Goal: Task Accomplishment & Management: Use online tool/utility

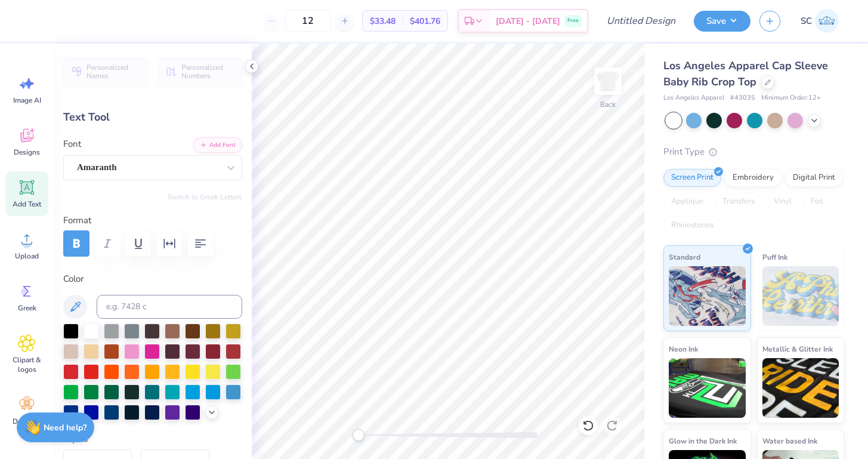
type input "0.44"
type input "0.50"
type input "0.0"
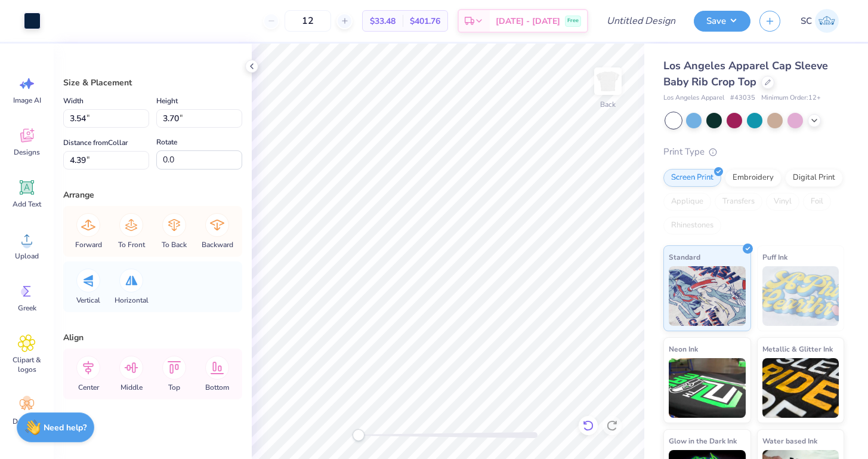
click at [587, 427] on icon at bounding box center [588, 425] width 12 height 12
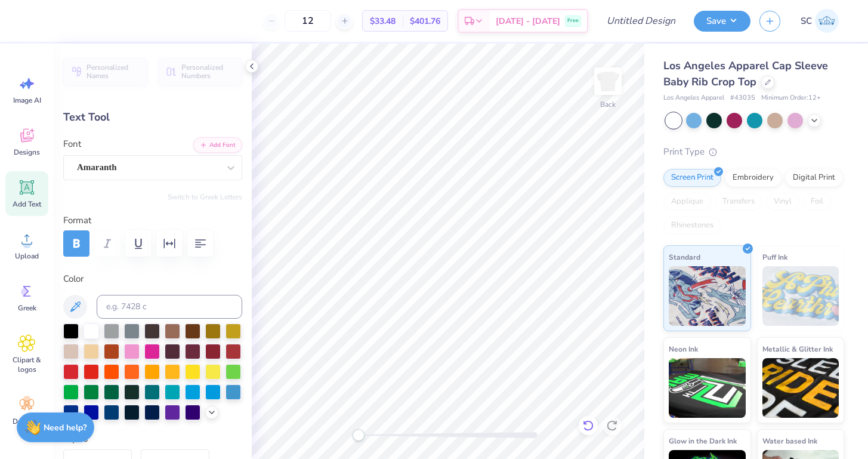
type textarea "D"
type input "0.28"
type input "0.49"
type input "5.9"
type textarea "E"
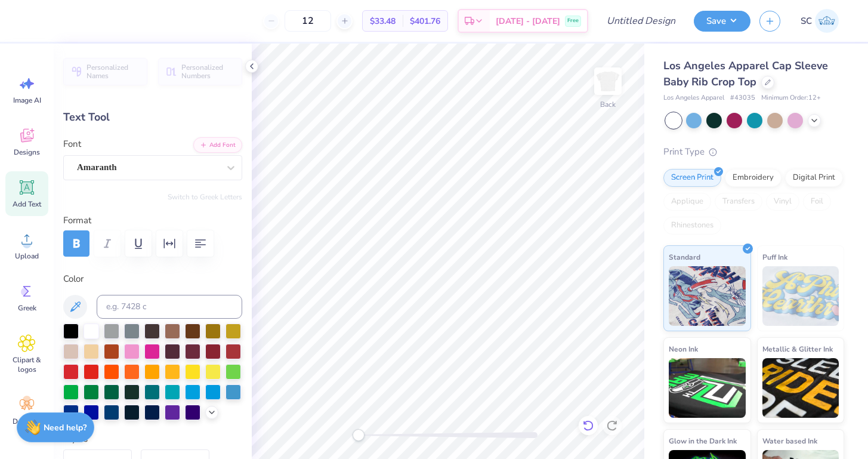
type input "0.34"
type input "-8.5"
type textarea "L"
type input "0.0"
type input "0.50"
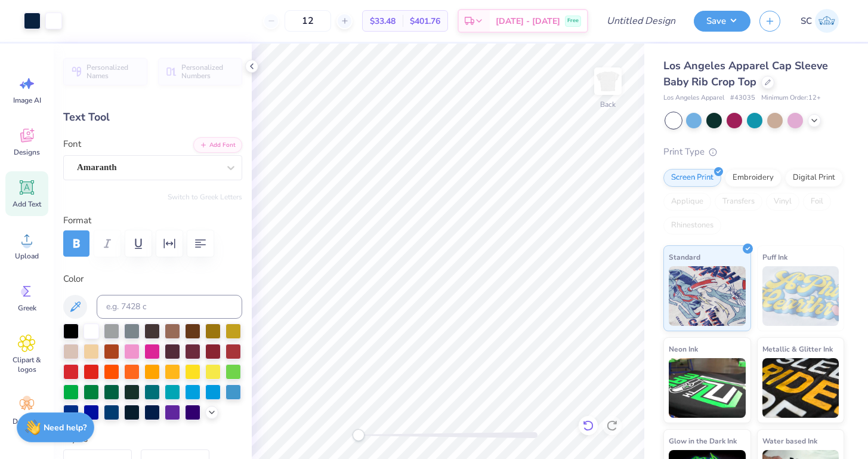
type input "5.50"
type input "0.0"
type input "5.54"
type input "0.0"
type input "0.48"
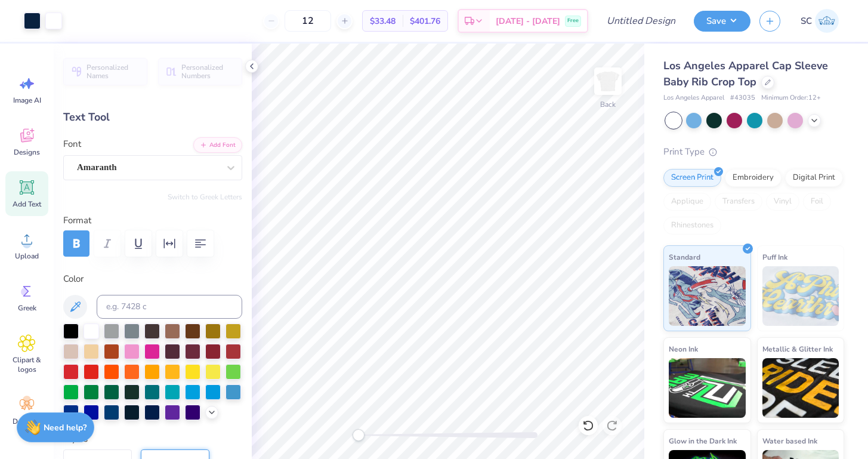
type input "5.51"
type input "-8.5"
type input "0.46"
type input "0.53"
type input "9.8"
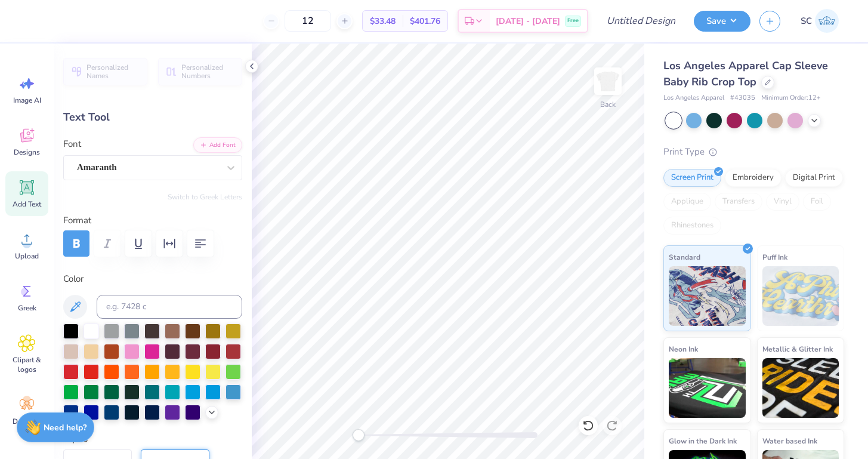
type textarea "T"
type input "0.0"
type input "0.36"
type input "0.50"
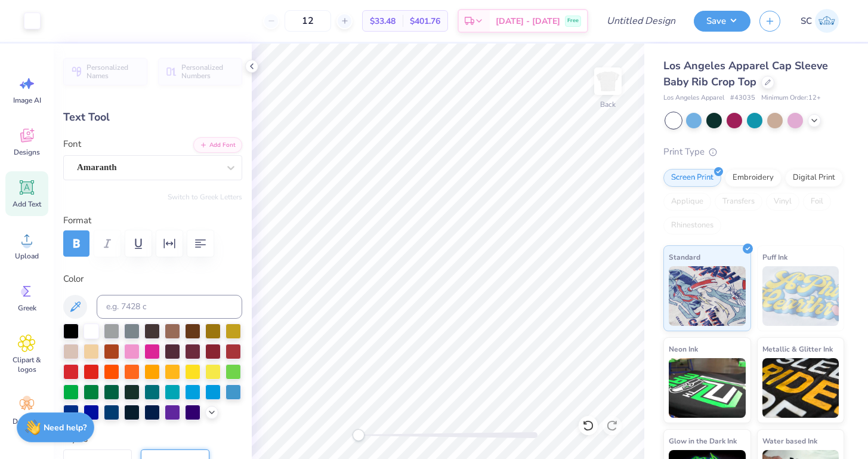
type input "9.8"
type input "0.34"
type input "0.48"
type input "-8.5"
type input "0.50"
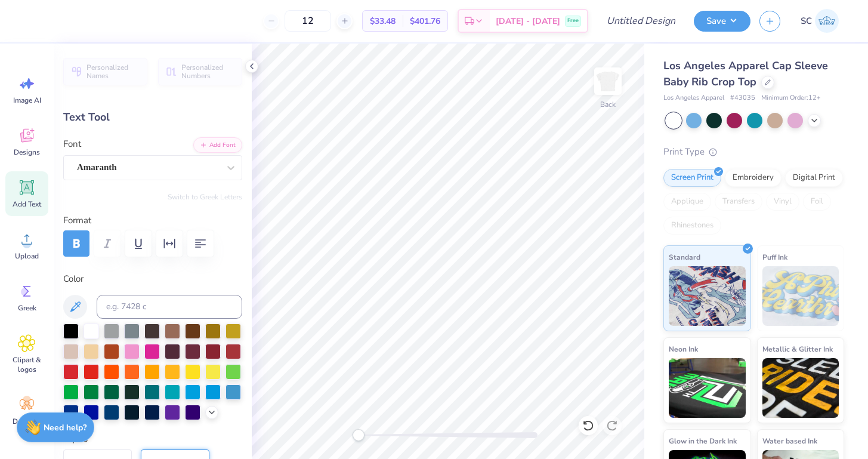
type input "5.54"
type input "5.9"
type input "0.41"
type input "0.49"
type input "5.51"
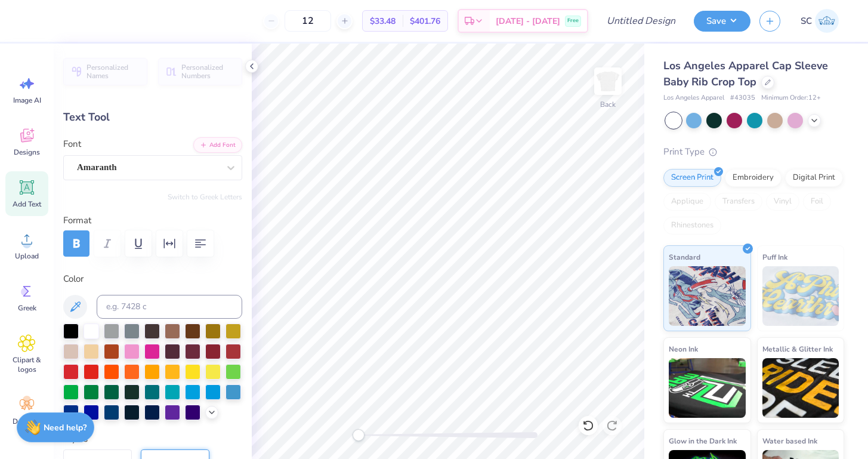
type input "0.0"
type input "0.34"
type input "0.48"
type input "5.54"
type input "0.0"
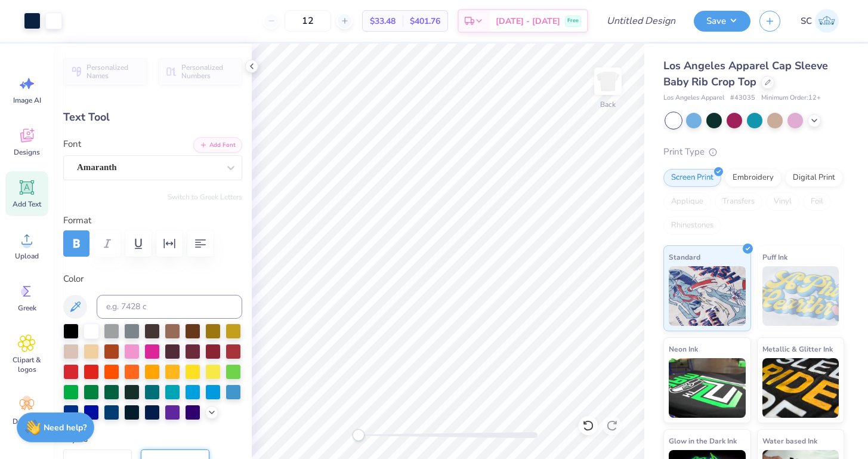
type input "0.36"
type input "0.50"
type input "9.8"
type input "0.43"
type input "0.52"
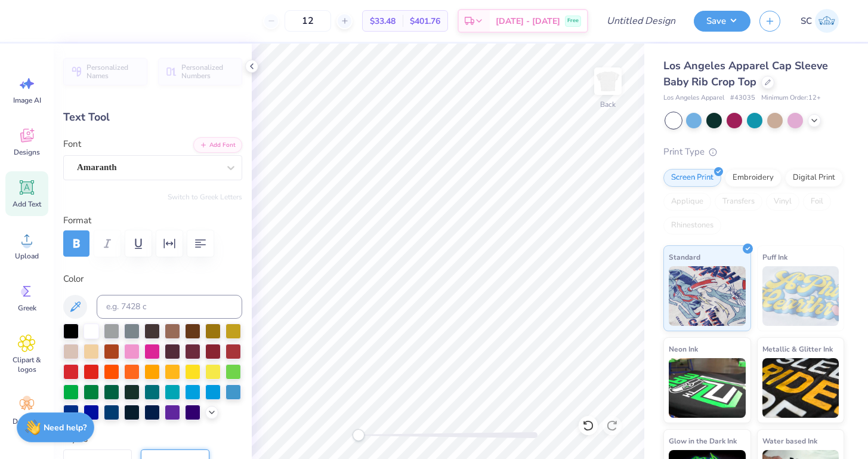
type input "5.51"
type input "0.0"
type input "0.41"
type input "0.49"
type input "5.54"
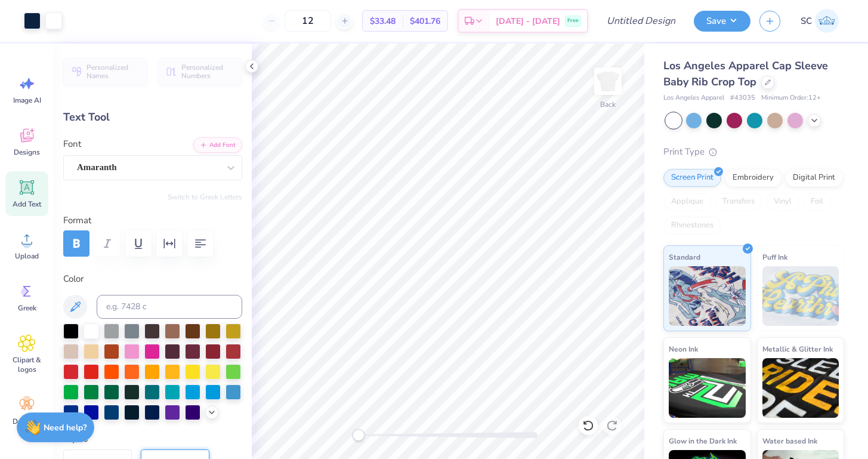
type input "-8.5"
type input "0.34"
type input "0.50"
type input "5.9"
type input "0.48"
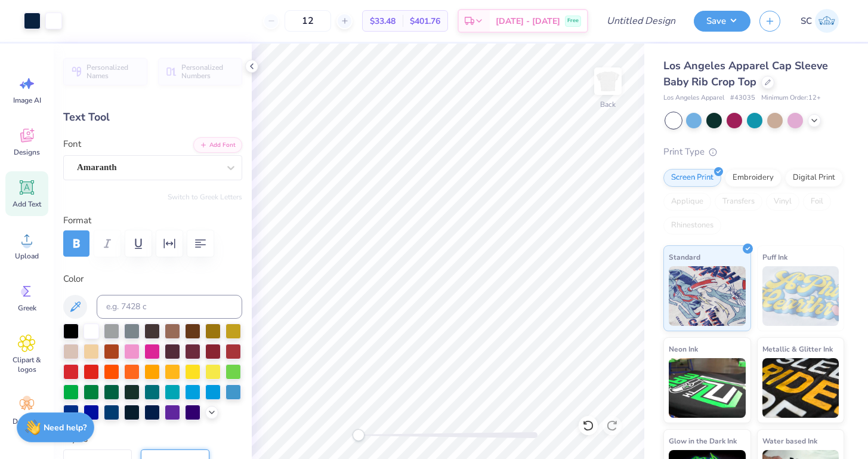
type input "-8.5"
type input "0.36"
type input "0.50"
type input "9.8"
type input "0.34"
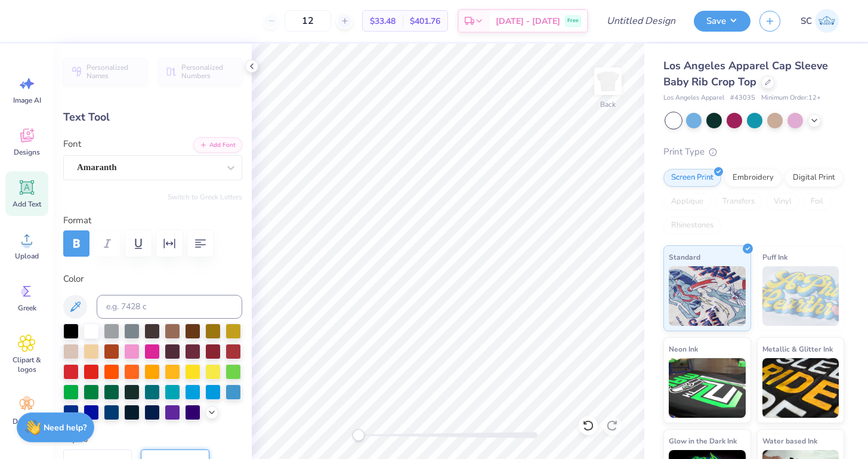
type input "0.48"
type input "0.0"
type input "0.43"
type input "0.52"
type input "5.51"
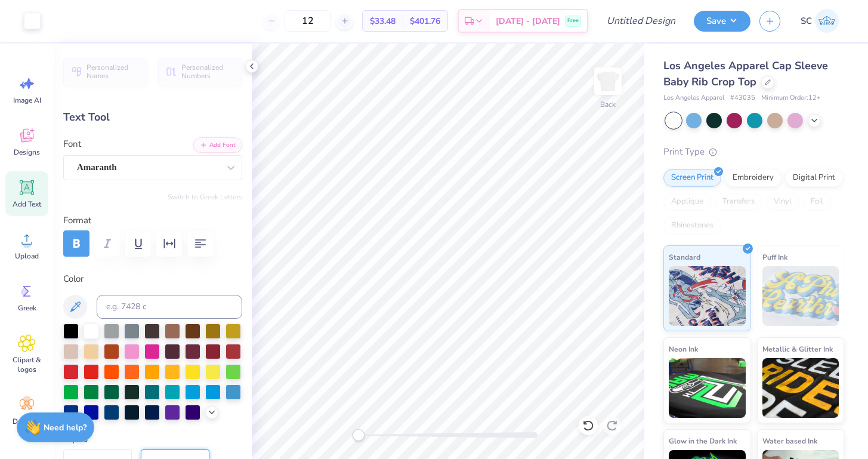
type input "-14.5"
type input "0.36"
type input "0.50"
type input "5.54"
type input "0.0"
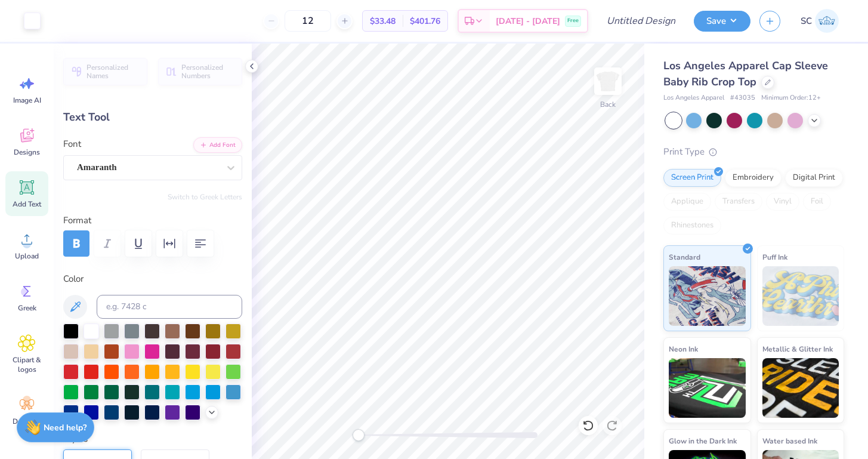
type input "0.34"
type input "0.48"
type input "5.56"
type input "0.0"
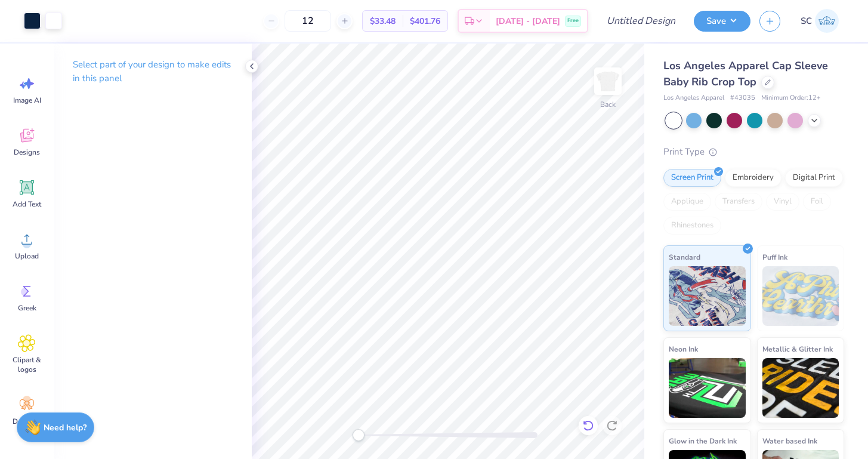
click at [588, 425] on icon at bounding box center [588, 425] width 12 height 12
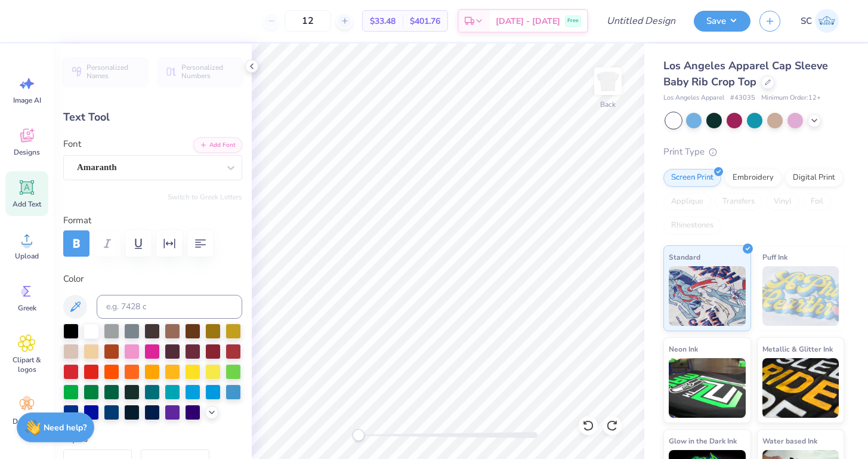
type input "0.0"
type input "0.34"
type input "0.0"
type input "0.41"
type input "0.49"
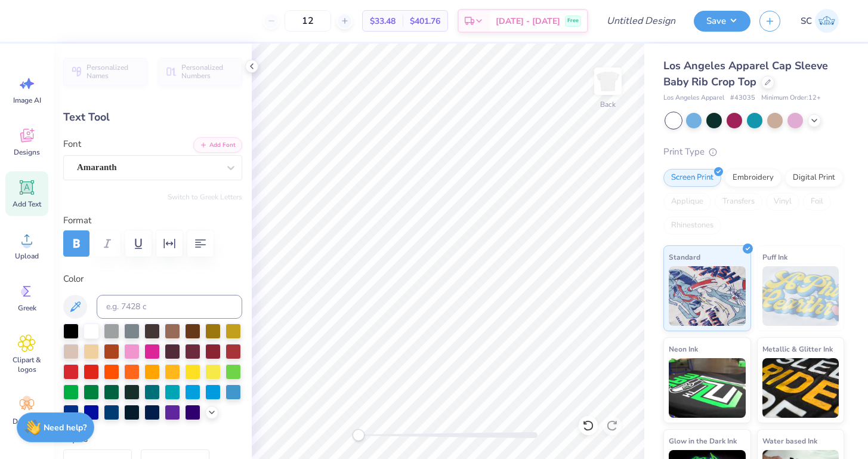
type input "0.0"
type input "0.43"
type input "0.52"
type input "5.51"
type input "0.0"
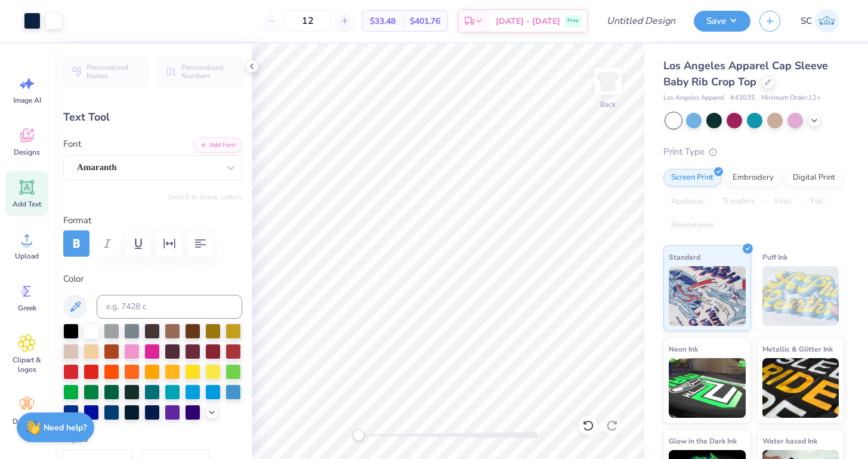
type input "0.21"
type input "0.48"
type input "6.29"
type input "0.0"
type input "0.46"
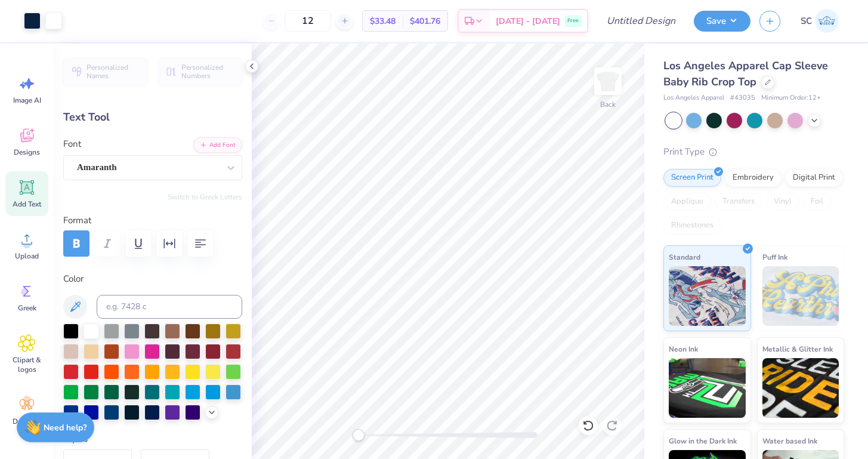
type input "0.53"
type input "6.24"
type input "0.0"
type input "0.34"
type input "0.49"
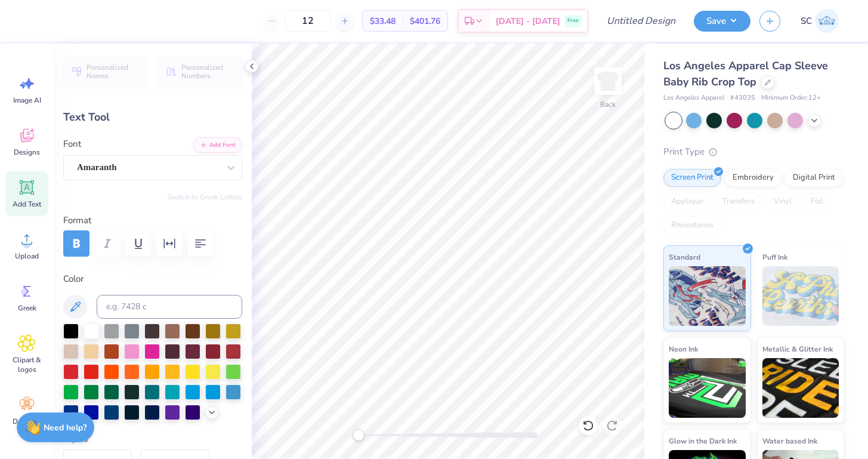
type input "0.0"
click at [25, 187] on icon at bounding box center [26, 187] width 11 height 11
type input "4.03"
type input "1.17"
type input "6.17"
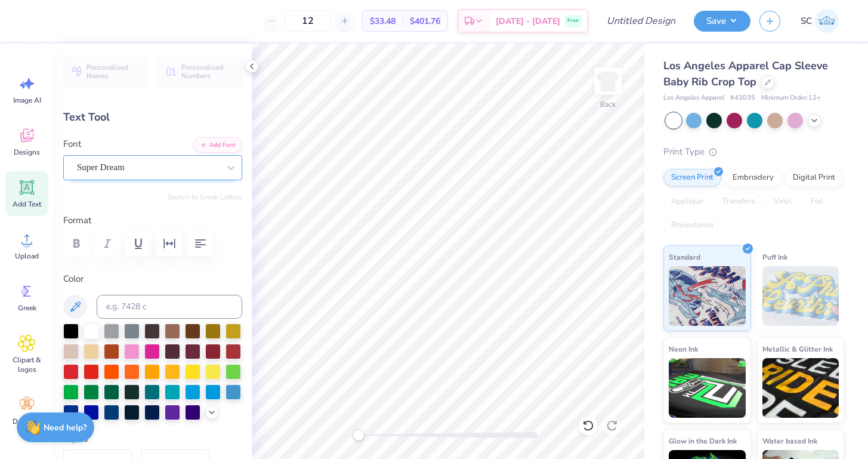
click at [194, 168] on div "Super Dream" at bounding box center [148, 167] width 144 height 18
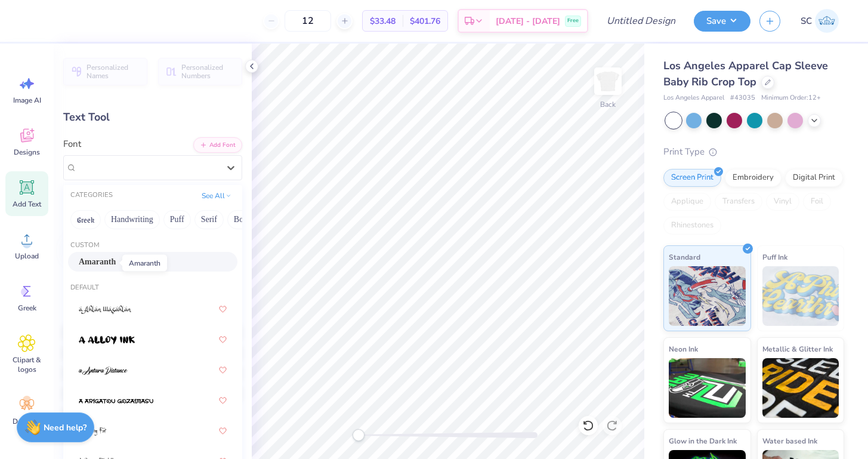
click at [107, 261] on span "Amaranth" at bounding box center [97, 261] width 37 height 13
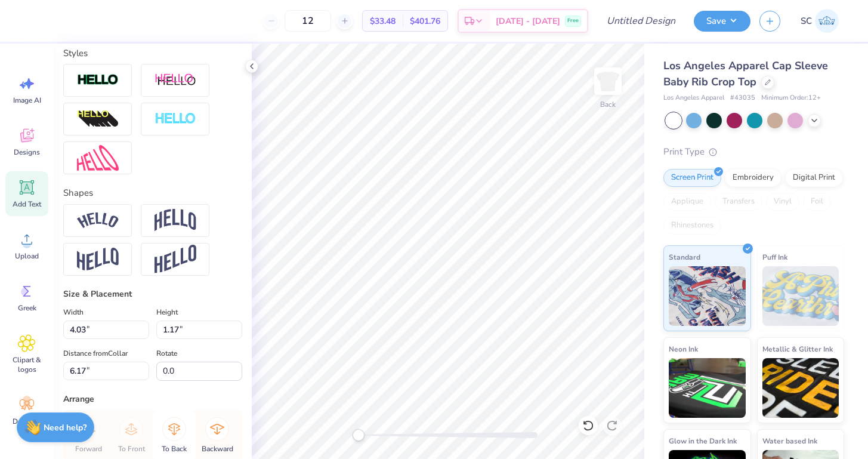
scroll to position [384, 0]
click at [116, 330] on input "4.03" at bounding box center [106, 331] width 86 height 18
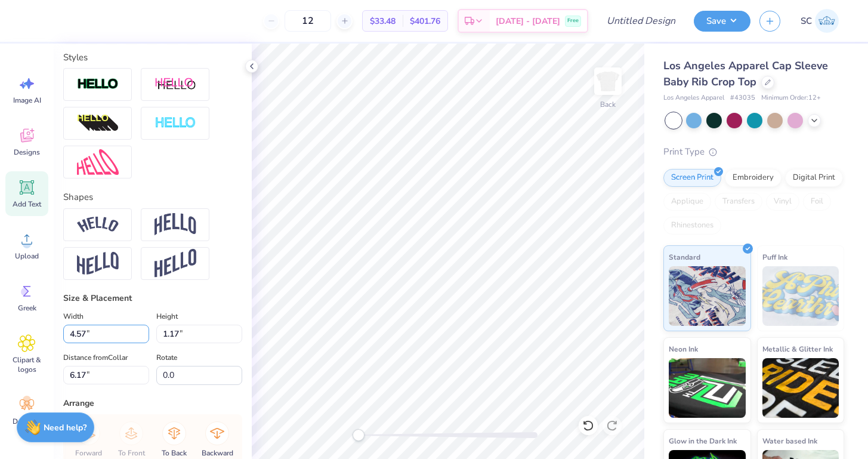
scroll to position [387, 0]
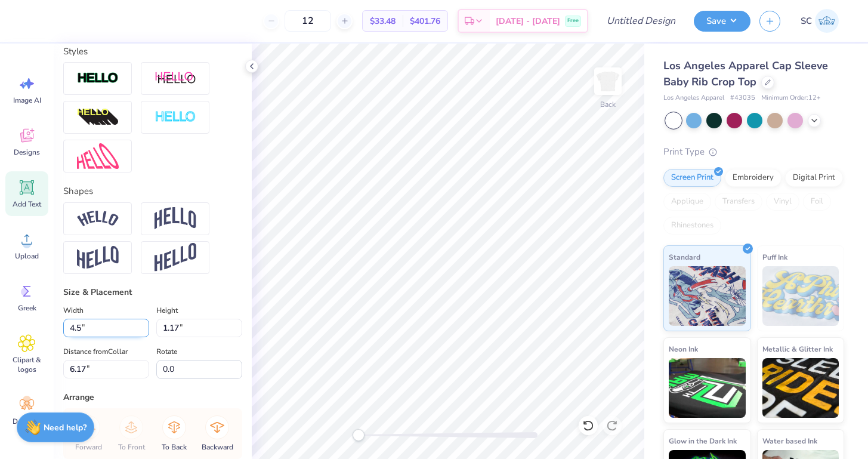
type input "4"
type input "2.69"
type input "0.84"
type input "6.33"
click at [179, 327] on input "0.84" at bounding box center [199, 328] width 86 height 18
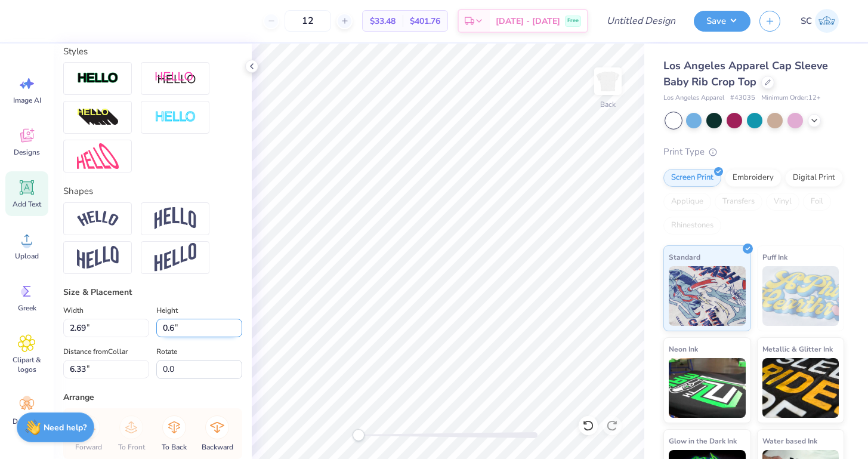
type input "0.6"
type input "1.92"
type input "0.60"
type input "6.45"
type textarea "T"
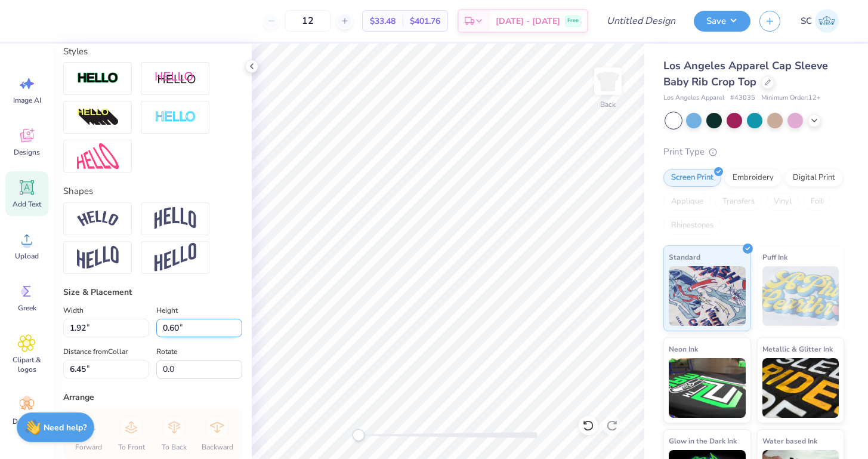
scroll to position [1, 1]
type textarea "DELTA GAMMA"
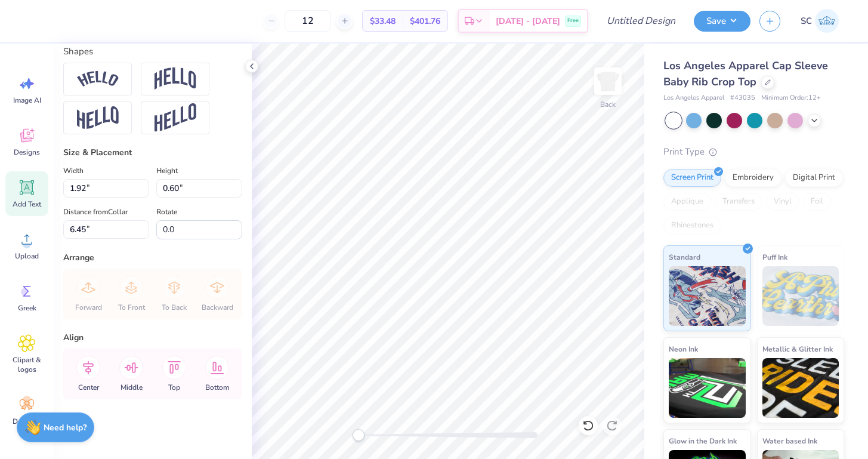
scroll to position [527, 0]
click at [88, 368] on icon at bounding box center [88, 368] width 24 height 24
click at [88, 370] on icon at bounding box center [88, 368] width 24 height 24
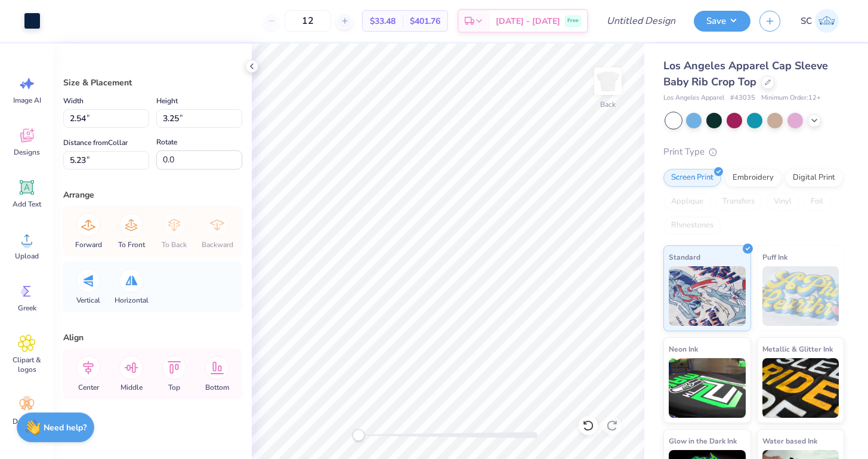
type input "3.54"
type input "3.70"
type input "4.39"
click at [584, 424] on icon at bounding box center [588, 425] width 12 height 12
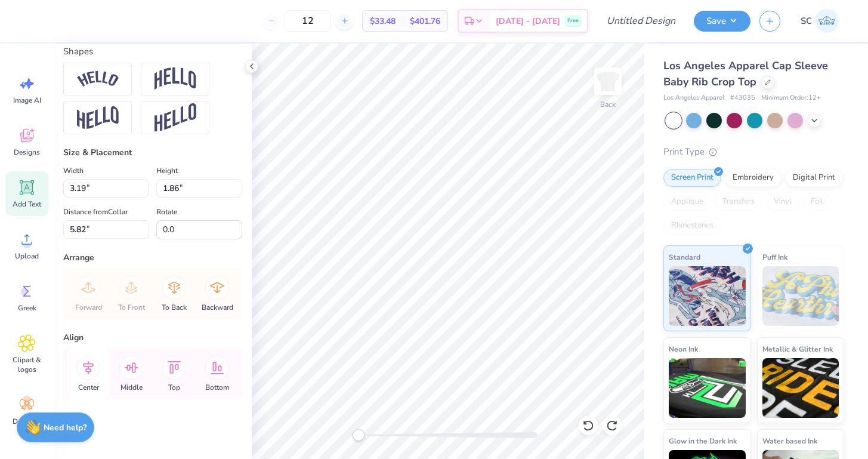
click at [87, 372] on icon at bounding box center [88, 367] width 11 height 14
click at [92, 372] on icon at bounding box center [88, 368] width 24 height 24
type textarea "DELTA"
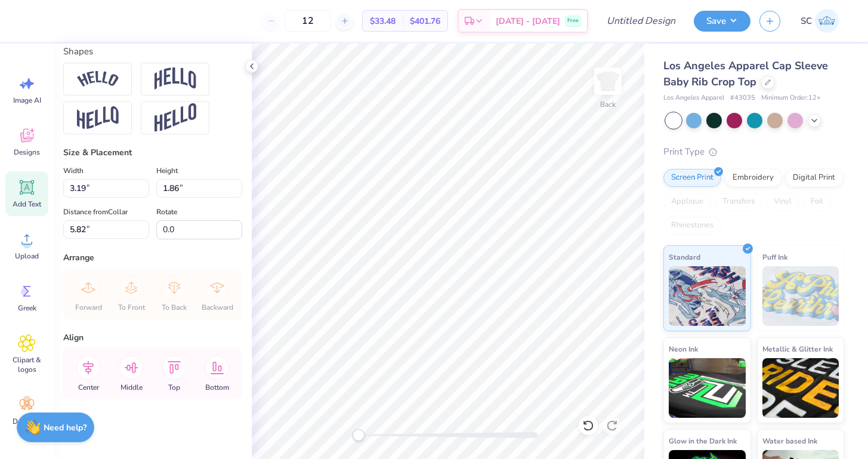
scroll to position [1, 1]
type input "2.27"
type input "0.60"
type input "5.94"
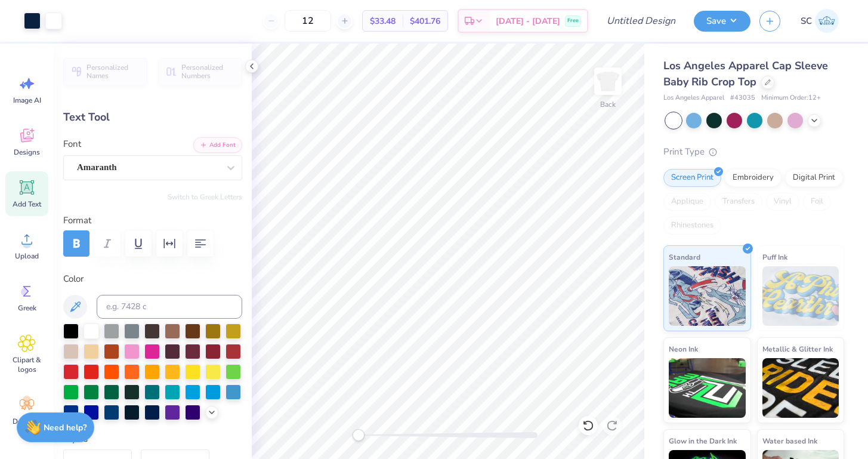
scroll to position [0, 0]
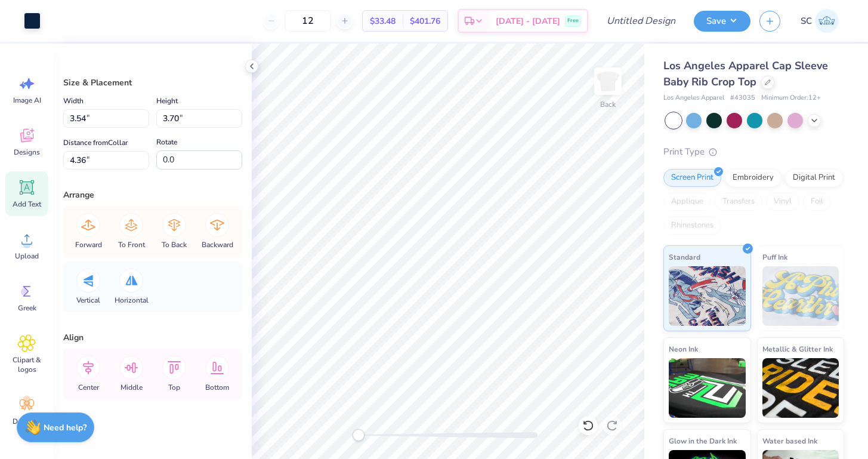
click at [21, 195] on icon at bounding box center [27, 187] width 18 height 18
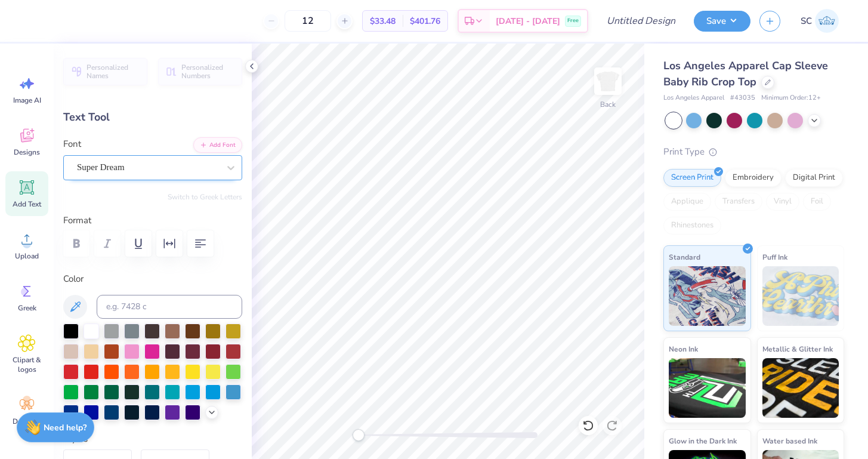
click at [148, 166] on div "Super Dream" at bounding box center [148, 167] width 144 height 18
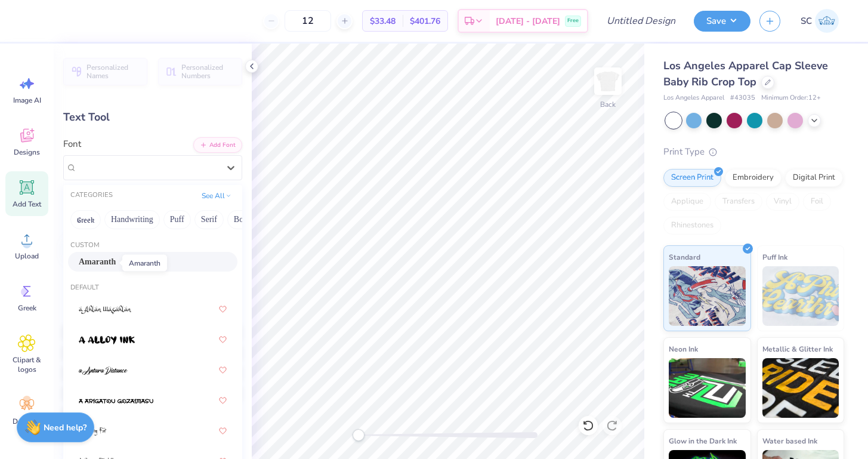
click at [103, 259] on span "Amaranth" at bounding box center [97, 261] width 37 height 13
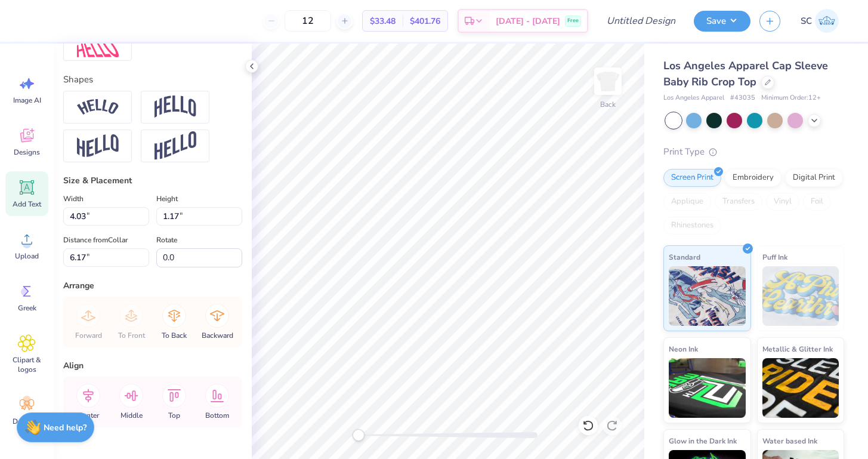
scroll to position [502, 0]
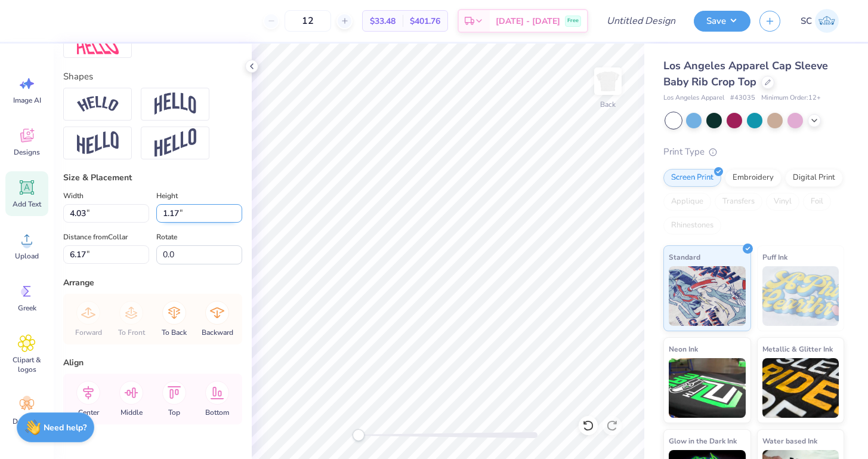
drag, startPoint x: 180, startPoint y: 217, endPoint x: 158, endPoint y: 217, distance: 22.1
click at [158, 217] on input "1.17" at bounding box center [199, 213] width 86 height 18
type input "0.6"
type input "1.86"
type input "0.58"
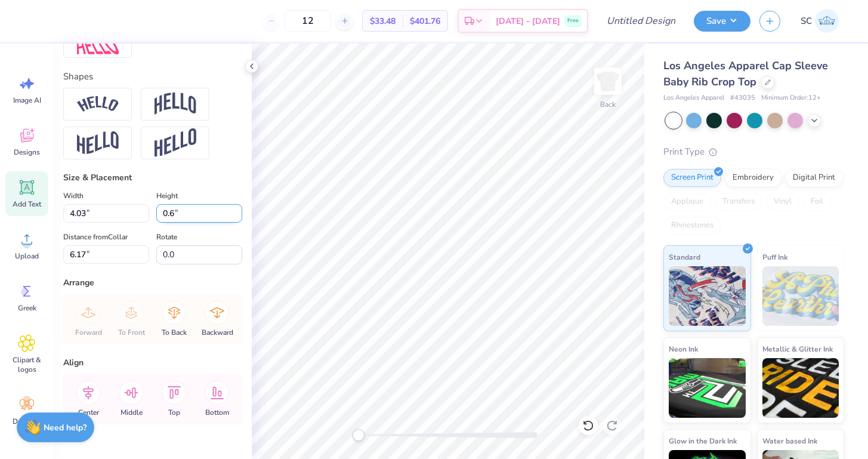
type input "6.46"
type input "0.6"
type input "1.92"
type input "0.60"
type input "6.45"
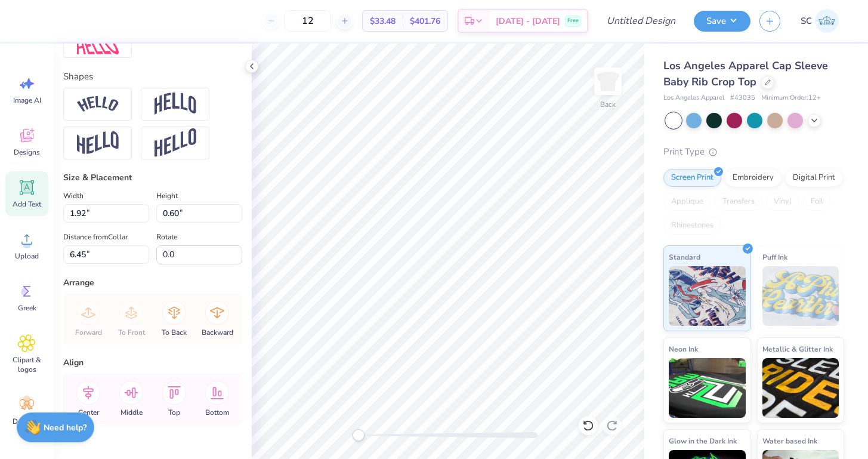
type input "2.27"
type input "5.23"
type input "1.92"
type input "6.45"
click at [85, 214] on input "1.92" at bounding box center [106, 213] width 86 height 18
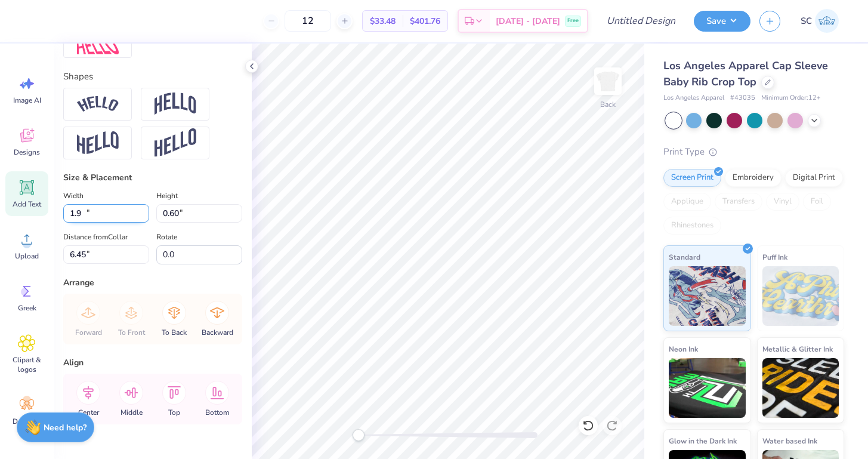
type input "1"
type input "2.27"
type input "0.71"
type input "6.40"
type textarea "T"
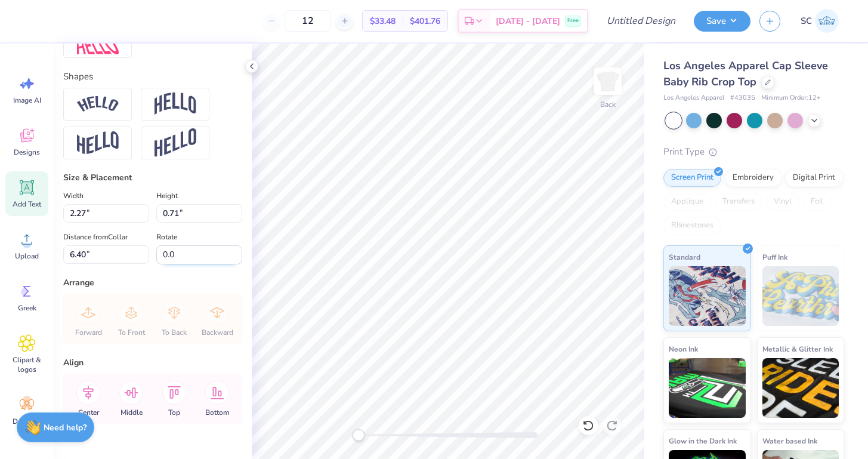
type textarea "GAMMA"
click at [86, 214] on input "2.27" at bounding box center [106, 213] width 86 height 18
type input "3.32"
type input "0.84"
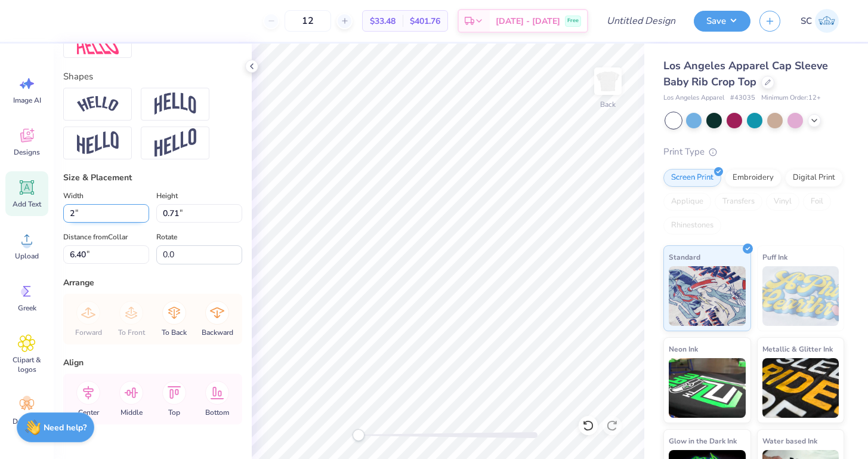
type input "6.33"
click at [179, 213] on input "0.84" at bounding box center [199, 213] width 86 height 18
type input "0.6"
type input "2.37"
type input "0.60"
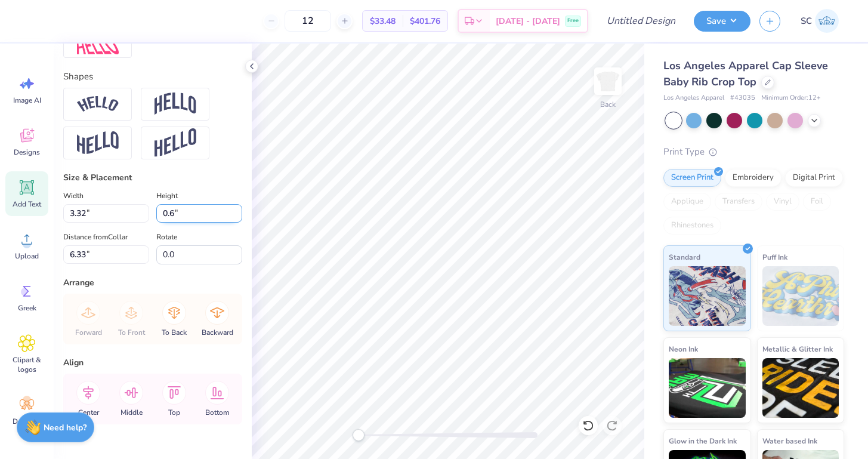
type input "6.45"
click at [696, 120] on div at bounding box center [694, 120] width 16 height 16
click at [799, 117] on div at bounding box center [795, 120] width 16 height 16
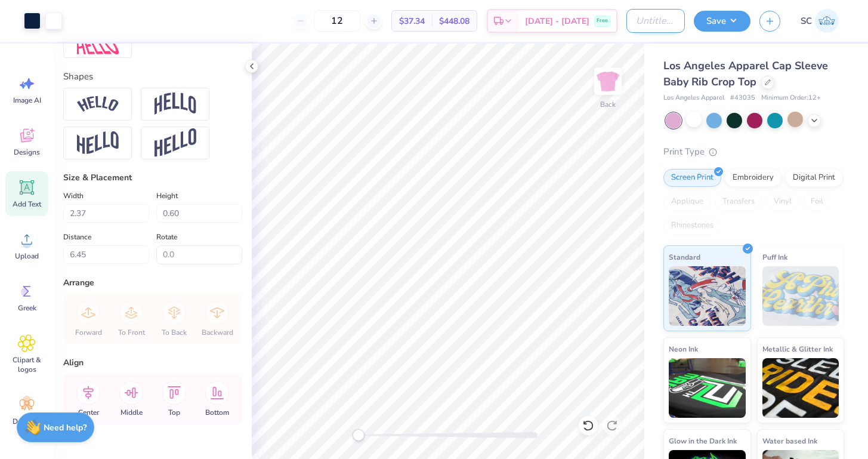
click at [638, 25] on input "Design Title" at bounding box center [655, 21] width 58 height 24
click at [658, 21] on input "Crop idea" at bounding box center [655, 21] width 58 height 24
type input "Crop Idea!"
click at [716, 17] on button "Save" at bounding box center [722, 19] width 57 height 21
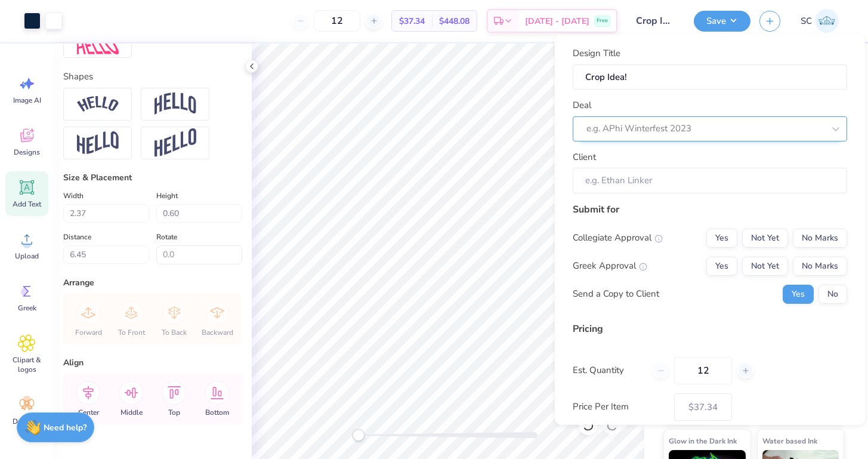
click at [634, 135] on div at bounding box center [704, 128] width 237 height 16
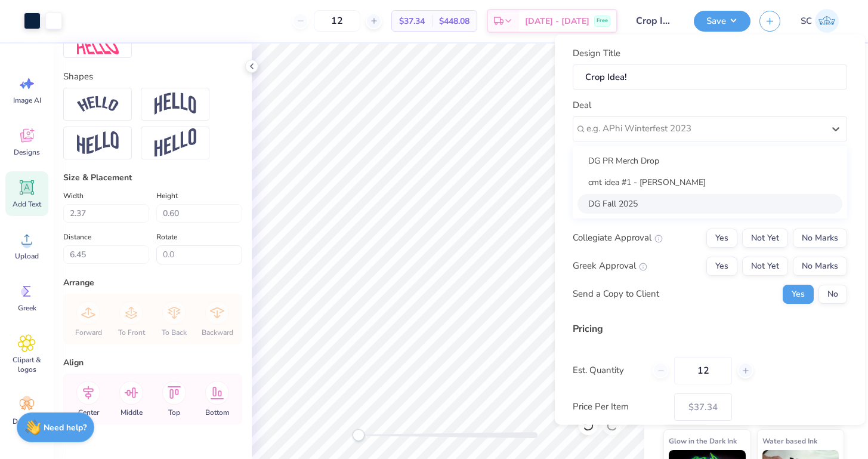
click at [632, 207] on div "DG Fall 2025" at bounding box center [709, 203] width 265 height 20
type input "Claudia Carugati"
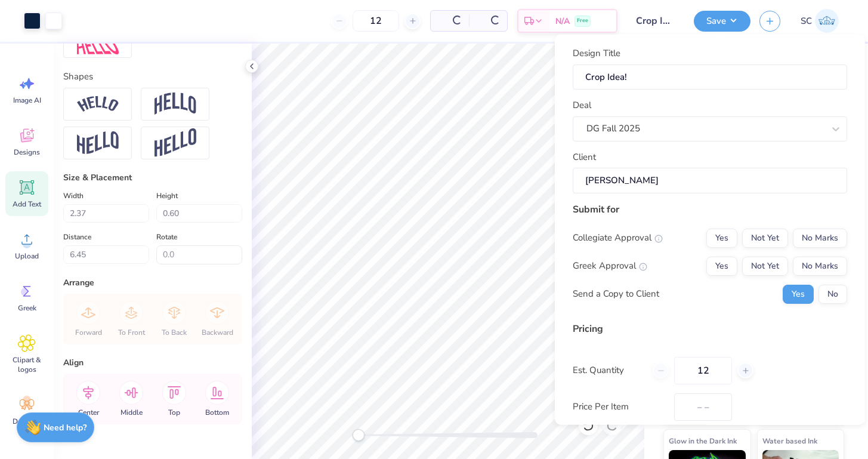
type input "$44.27"
click at [622, 132] on div "DG Fall 2025" at bounding box center [704, 129] width 237 height 14
click at [645, 109] on div "Deal DG Fall 2025" at bounding box center [710, 119] width 274 height 43
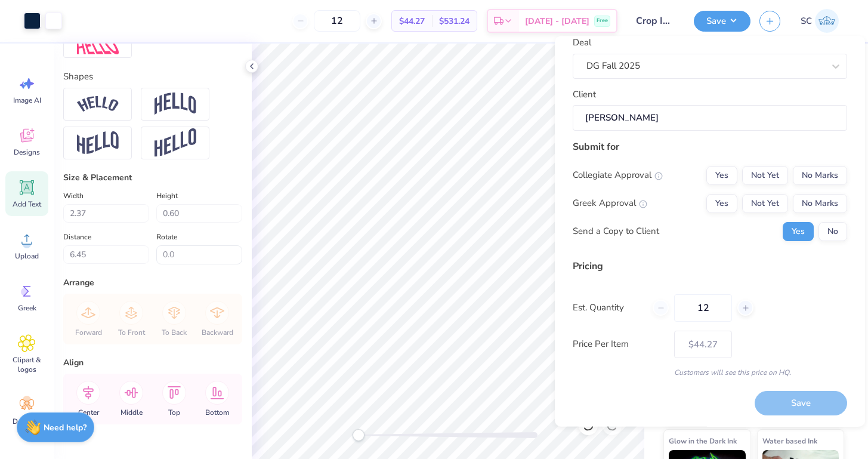
scroll to position [63, 0]
click at [745, 308] on icon at bounding box center [745, 308] width 8 height 8
type input "13"
type input "$43.18"
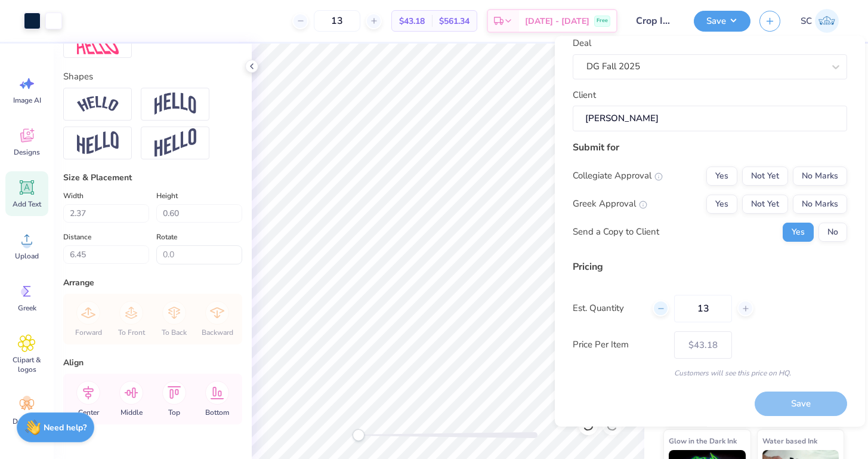
click at [664, 305] on icon at bounding box center [661, 308] width 8 height 8
type input "12"
click at [767, 201] on button "Not Yet" at bounding box center [765, 203] width 46 height 19
click at [812, 179] on button "No Marks" at bounding box center [820, 175] width 54 height 19
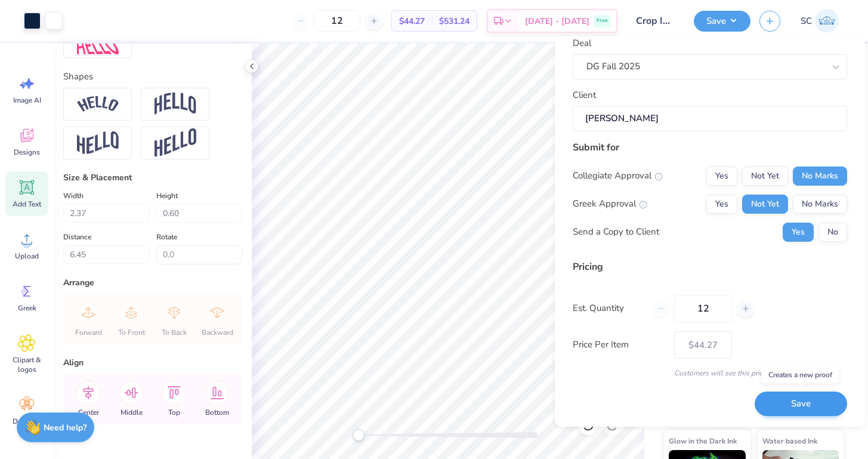
click at [786, 401] on button "Save" at bounding box center [801, 404] width 92 height 24
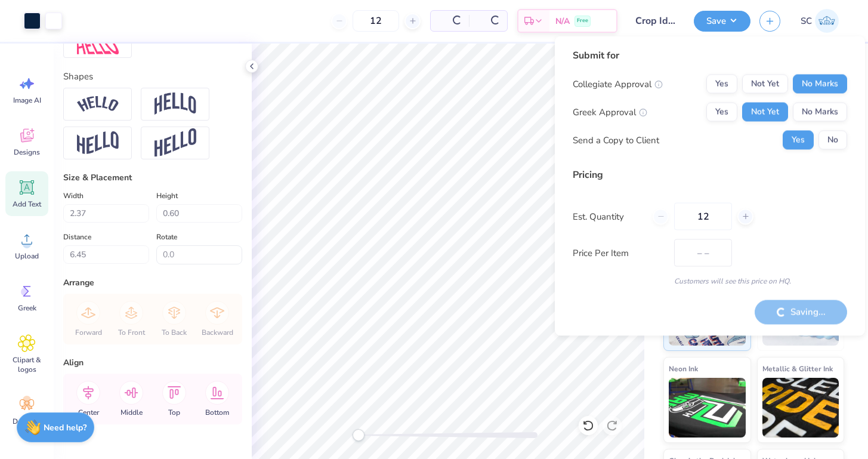
type input "$44.27"
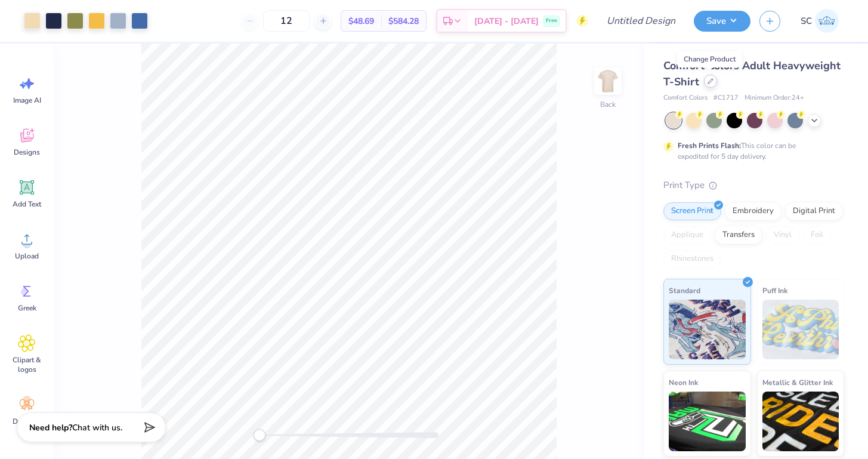
click at [710, 85] on div at bounding box center [710, 81] width 13 height 13
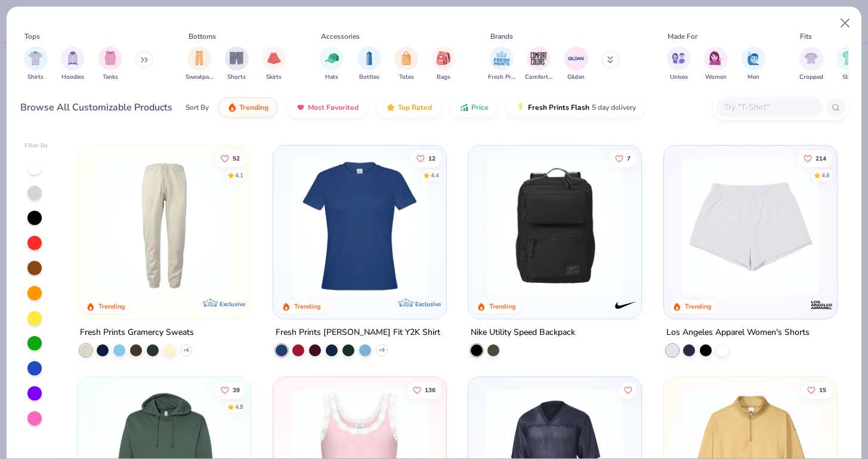
scroll to position [3453, 0]
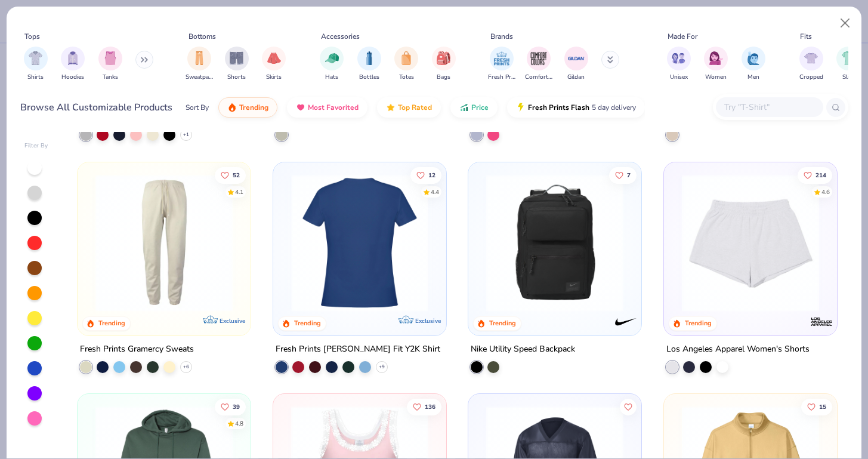
click at [378, 271] on img at bounding box center [359, 242] width 149 height 137
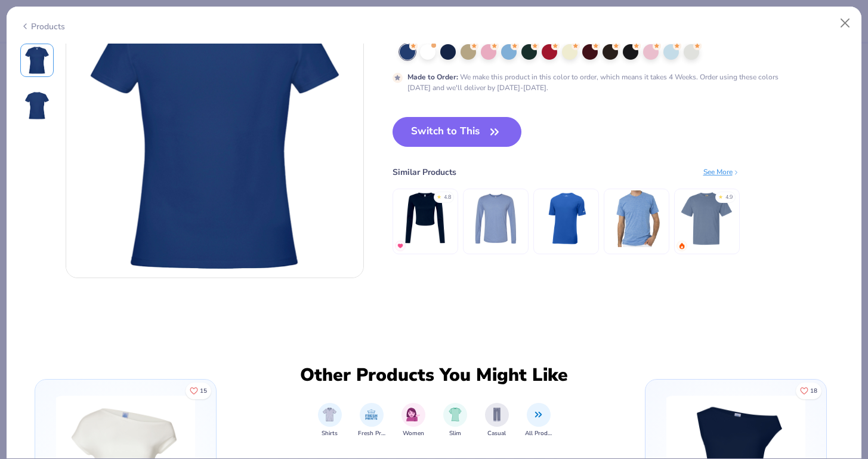
scroll to position [324, 0]
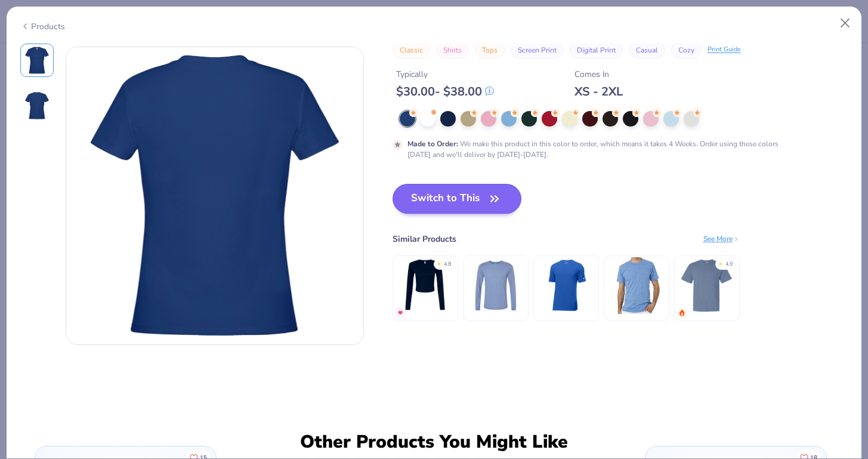
click at [418, 205] on button "Switch to This" at bounding box center [456, 199] width 129 height 30
type input "50"
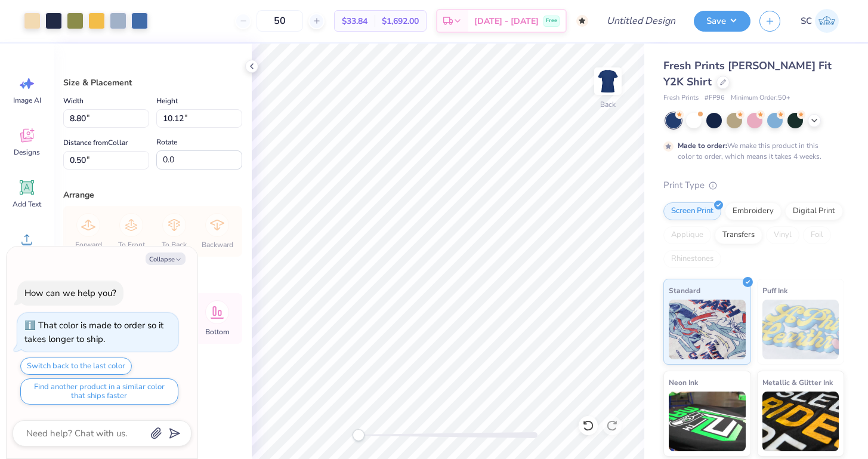
type textarea "x"
type input "4.08"
type input "4.69"
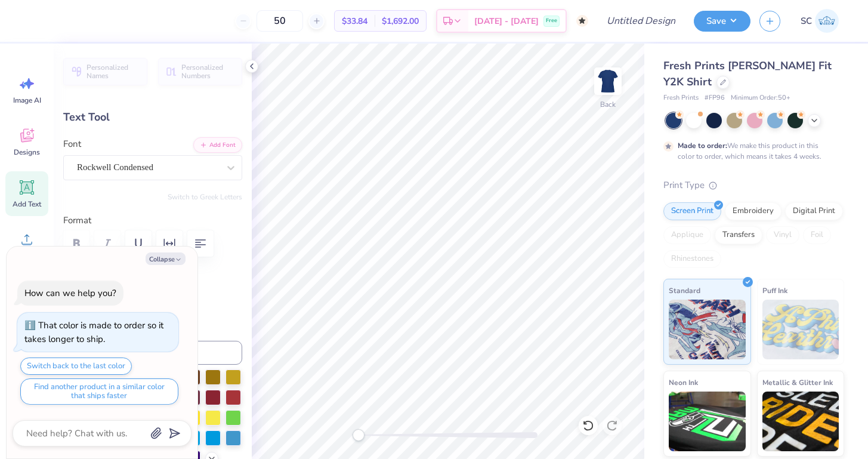
type textarea "x"
type textarea "KAPPA"
type textarea "x"
type textarea "KAPA"
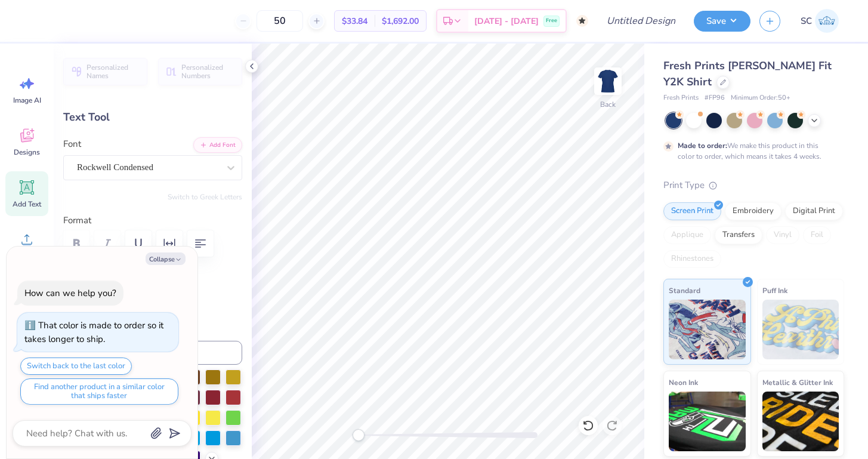
scroll to position [0, 1]
type textarea "x"
type textarea "KAA"
type textarea "x"
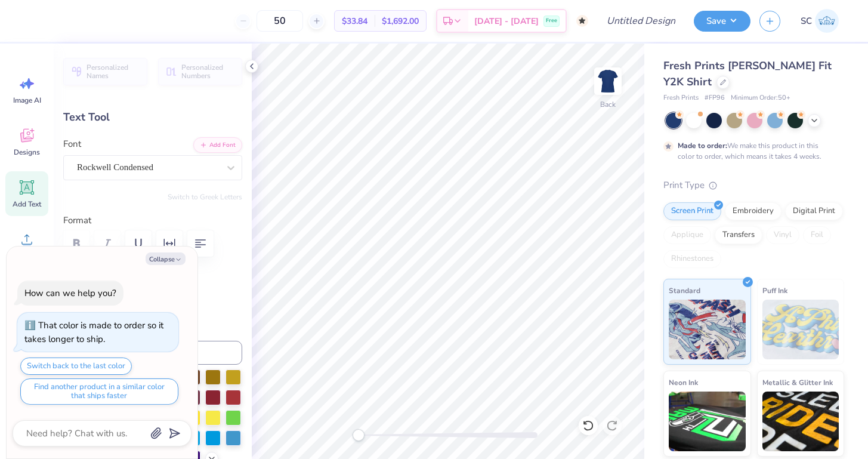
type textarea "KA"
type textarea "x"
type textarea "A"
type textarea "x"
type textarea "A"
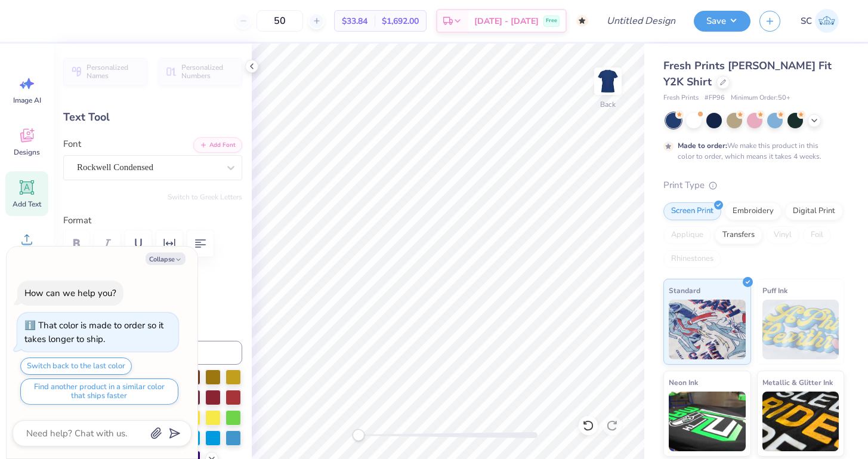
type textarea "x"
type textarea "DA"
type textarea "x"
type textarea "DeA"
type textarea "x"
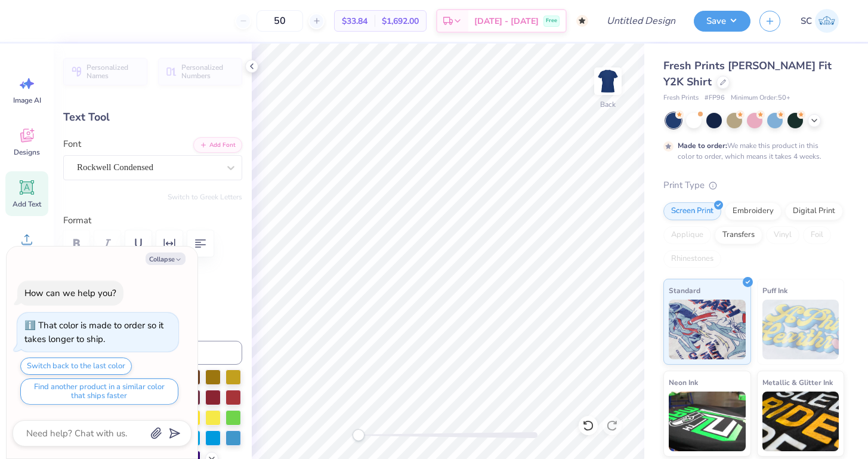
type textarea "DA"
type textarea "x"
type textarea "DEA"
type textarea "x"
type textarea "DELA"
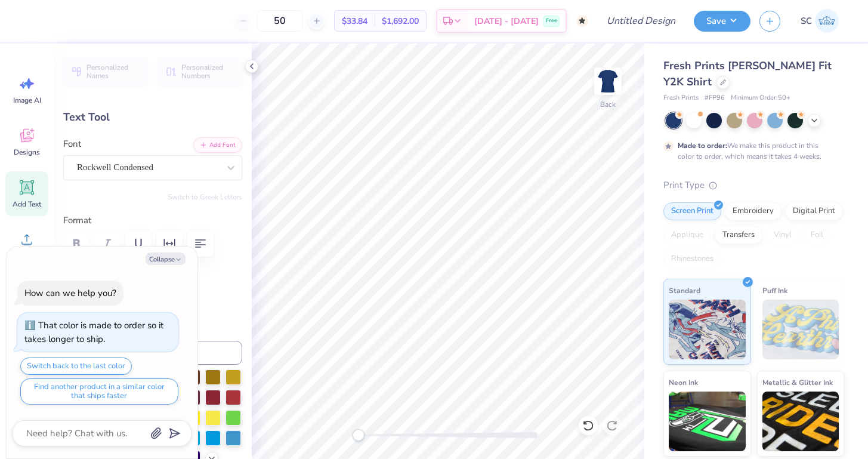
scroll to position [0, 1]
type textarea "x"
type textarea "DELTA"
type textarea "x"
type input "0.41"
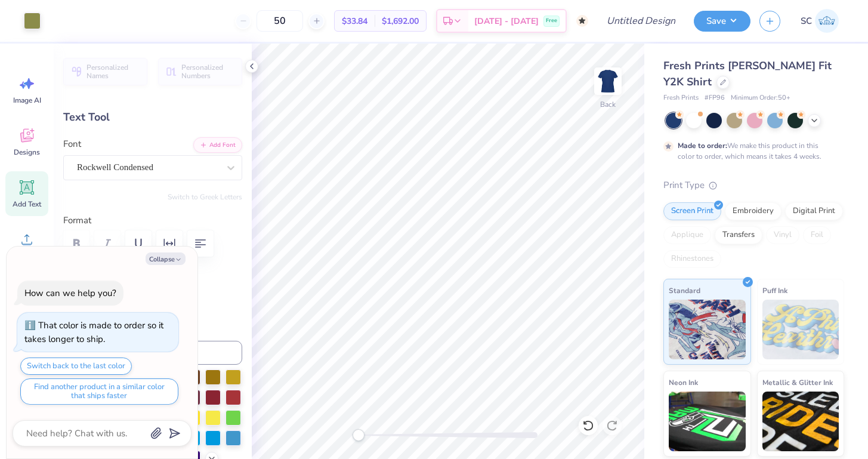
type input "0.22"
type input "7.47"
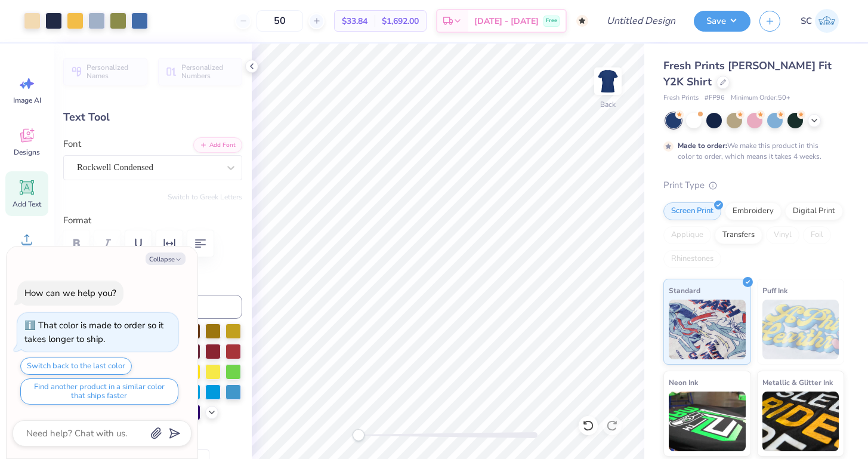
type textarea "x"
type input "1.90"
type input "7.18"
click at [753, 123] on div at bounding box center [755, 120] width 16 height 16
click at [771, 121] on div at bounding box center [775, 120] width 16 height 16
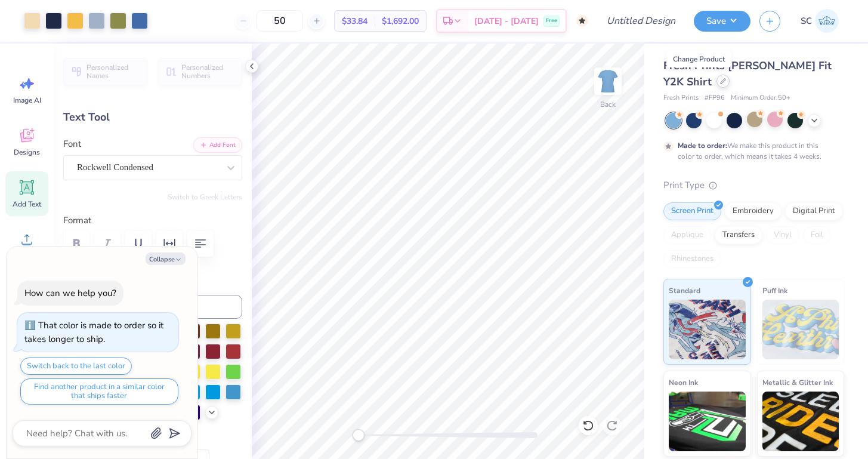
click at [716, 85] on div at bounding box center [722, 81] width 13 height 13
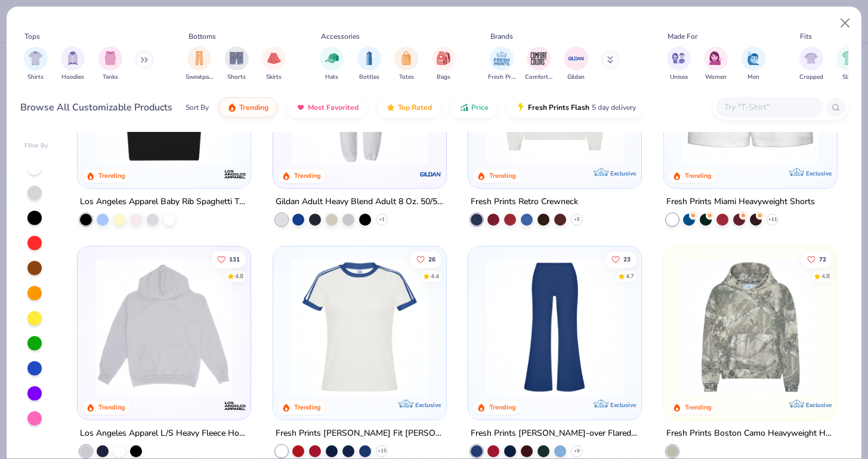
scroll to position [1343, 0]
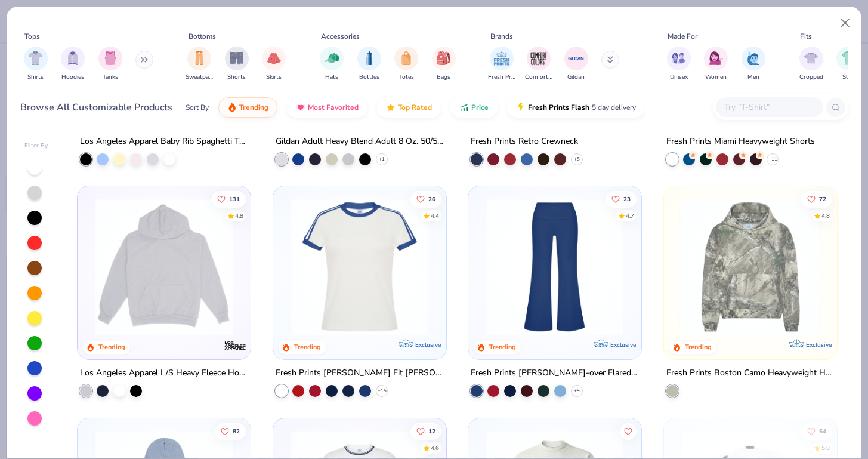
click at [334, 302] on img at bounding box center [359, 266] width 149 height 137
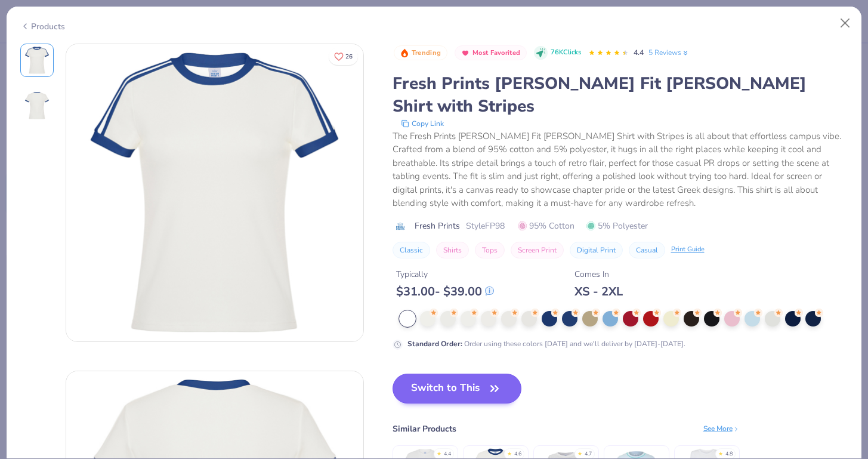
click at [440, 373] on button "Switch to This" at bounding box center [456, 388] width 129 height 30
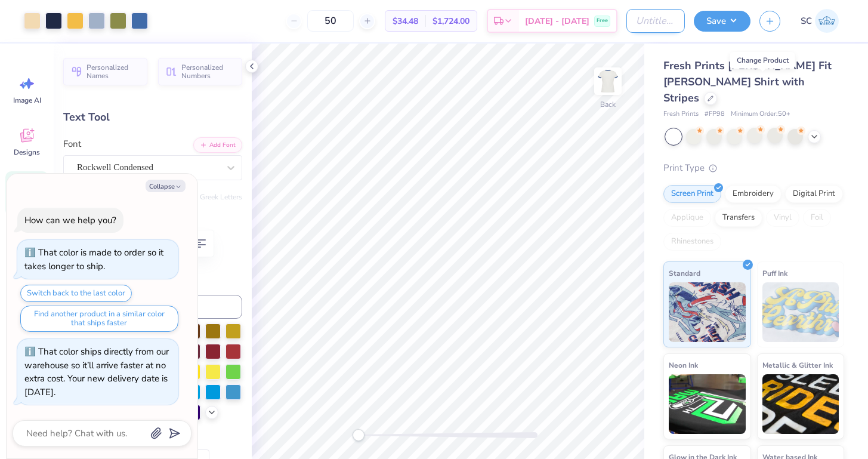
click at [641, 21] on input "Design Title" at bounding box center [655, 21] width 58 height 24
click at [802, 82] on div "Fresh Prints [PERSON_NAME] Fit [PERSON_NAME] Shirt with Stripes" at bounding box center [753, 82] width 181 height 48
click at [713, 94] on icon at bounding box center [710, 97] width 6 height 6
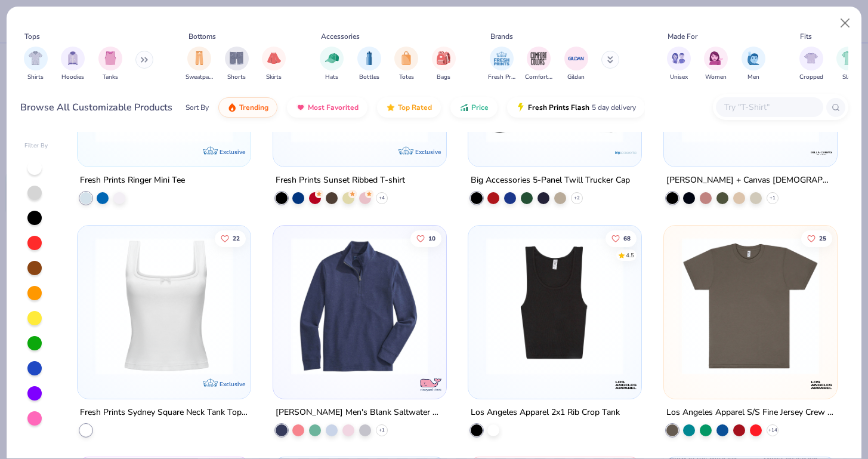
scroll to position [6637, 0]
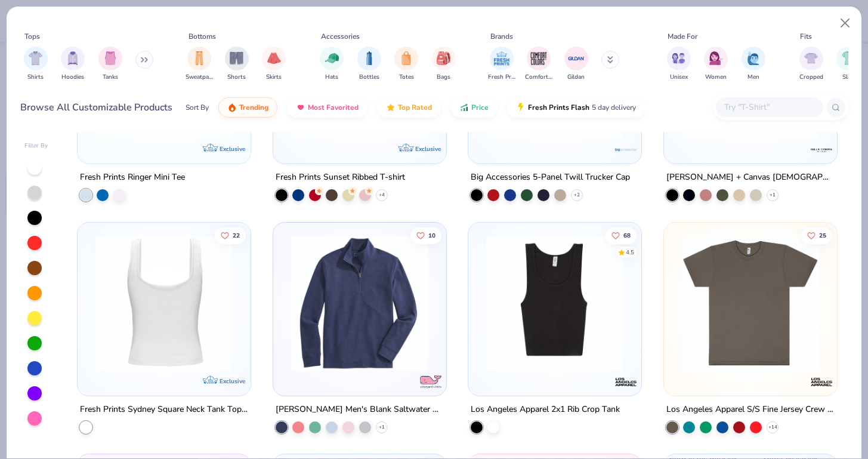
click at [143, 329] on div at bounding box center [164, 302] width 447 height 137
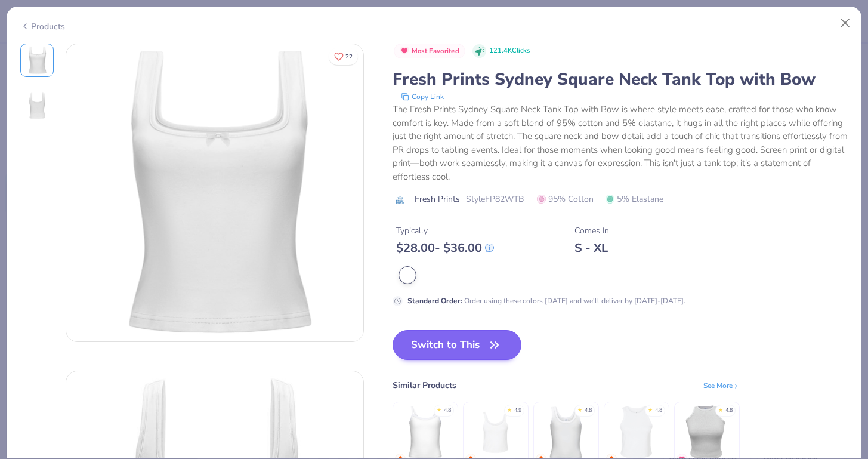
click at [423, 349] on button "Switch to This" at bounding box center [456, 345] width 129 height 30
click at [451, 348] on button "Switch to This" at bounding box center [456, 345] width 129 height 30
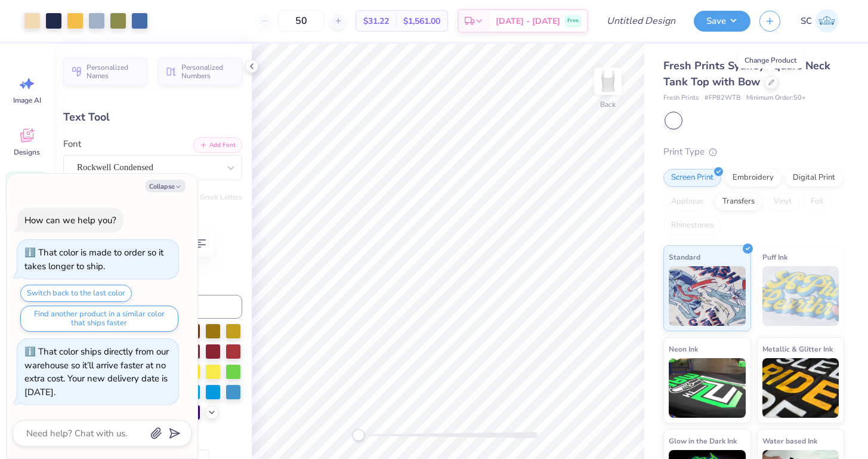
type textarea "x"
type input "1.68"
type input "0.64"
type input "0.50"
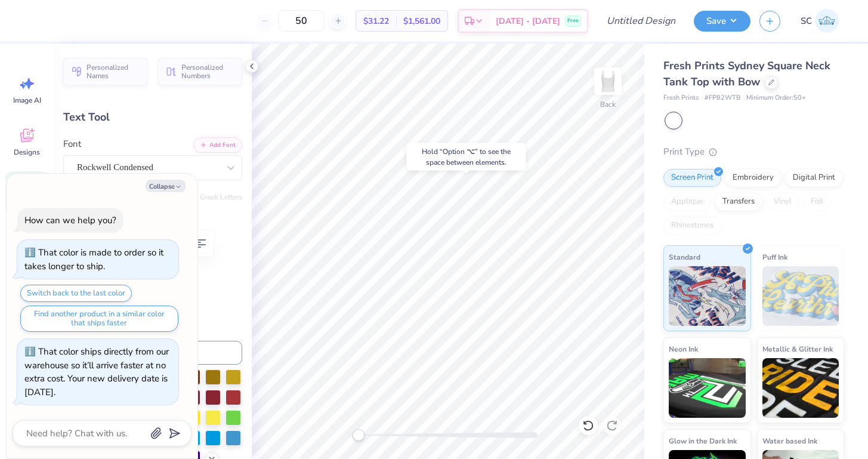
type textarea "x"
type input "2.10"
type input "0.66"
type input "1.26"
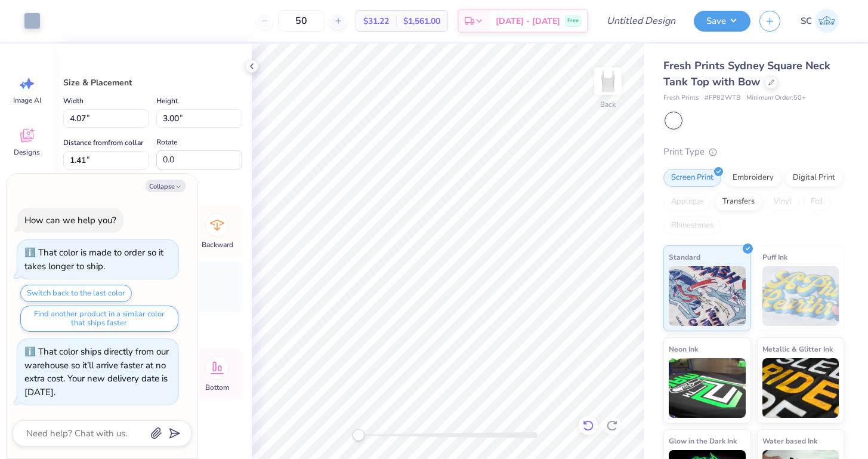
click at [587, 429] on icon at bounding box center [588, 425] width 10 height 11
type textarea "x"
type input "4.08"
type input "3.15"
type input "1.35"
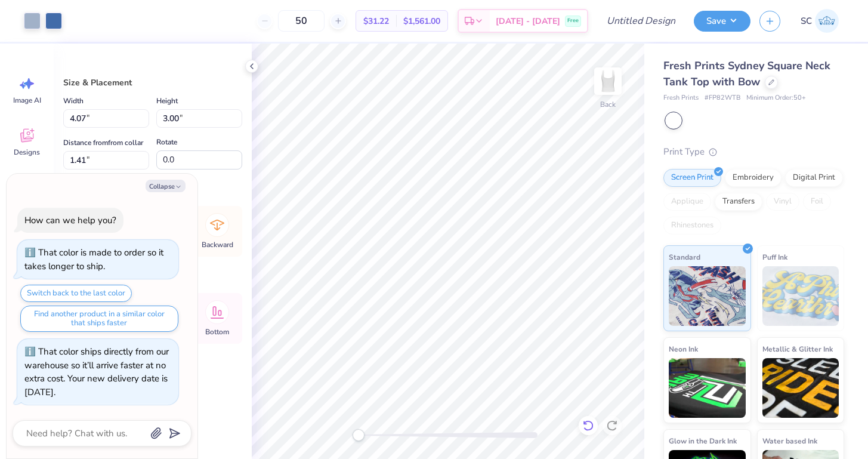
type textarea "x"
type input "1.35"
click at [662, 322] on div "Fresh Prints Sydney Square Neck Tank Top with Bow Fresh Prints # FP82WTB Minimu…" at bounding box center [756, 279] width 224 height 471
click at [645, 292] on div "Fresh Prints Sydney Square Neck Tank Top with Bow Fresh Prints # FP82WTB Minimu…" at bounding box center [756, 279] width 224 height 471
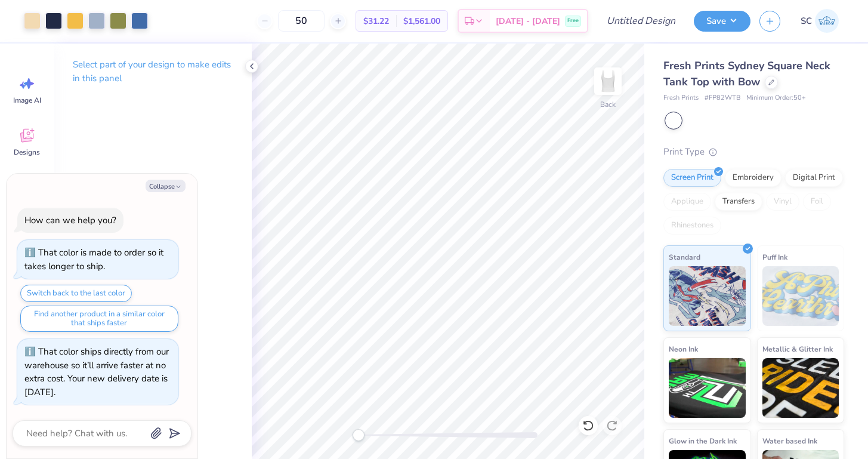
type textarea "x"
